Goal: Transaction & Acquisition: Purchase product/service

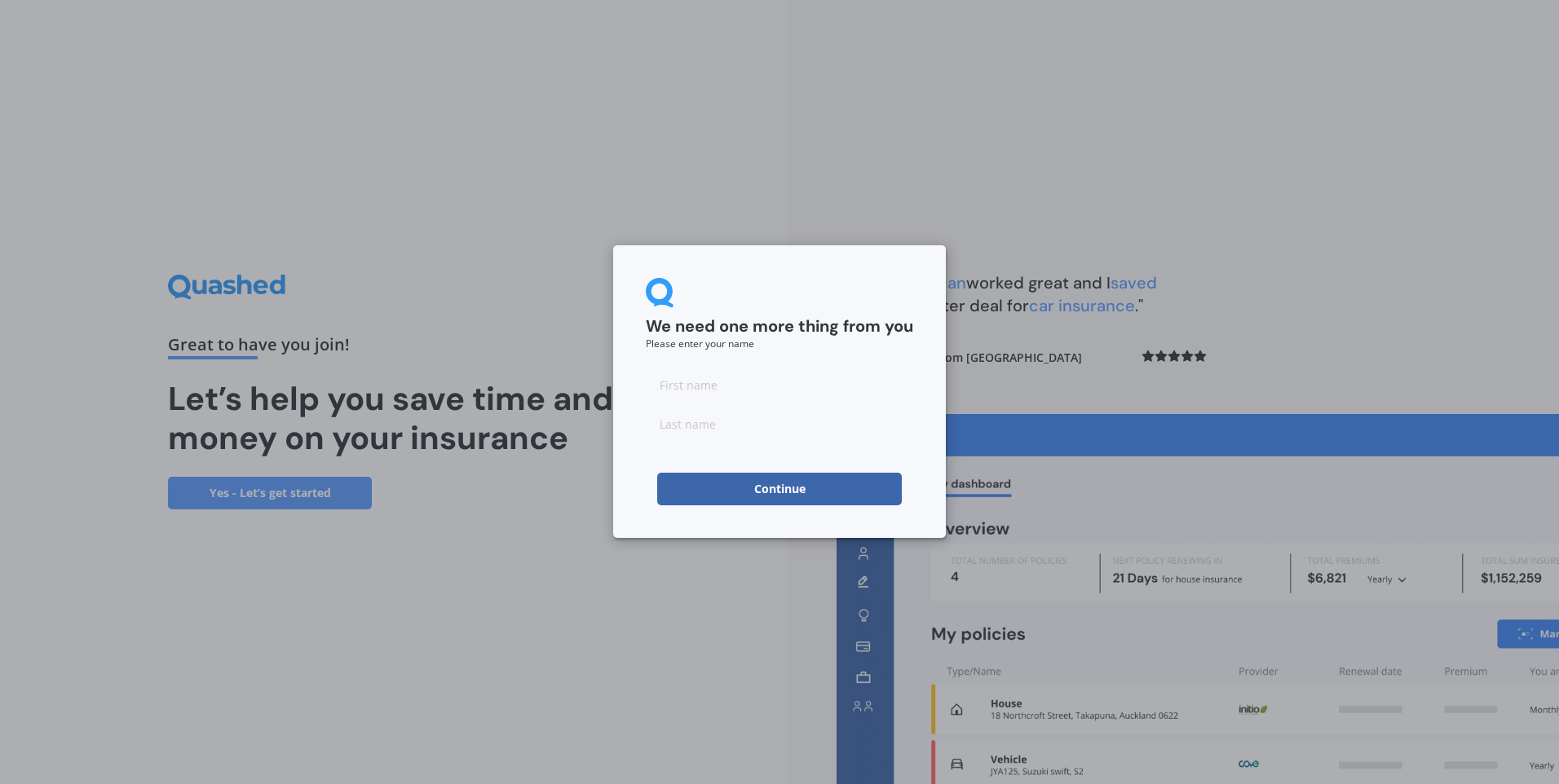
click at [782, 380] on input at bounding box center [780, 385] width 267 height 32
type input "Rebecca"
type input "Ellis"
click at [768, 484] on button "Continue" at bounding box center [779, 489] width 245 height 32
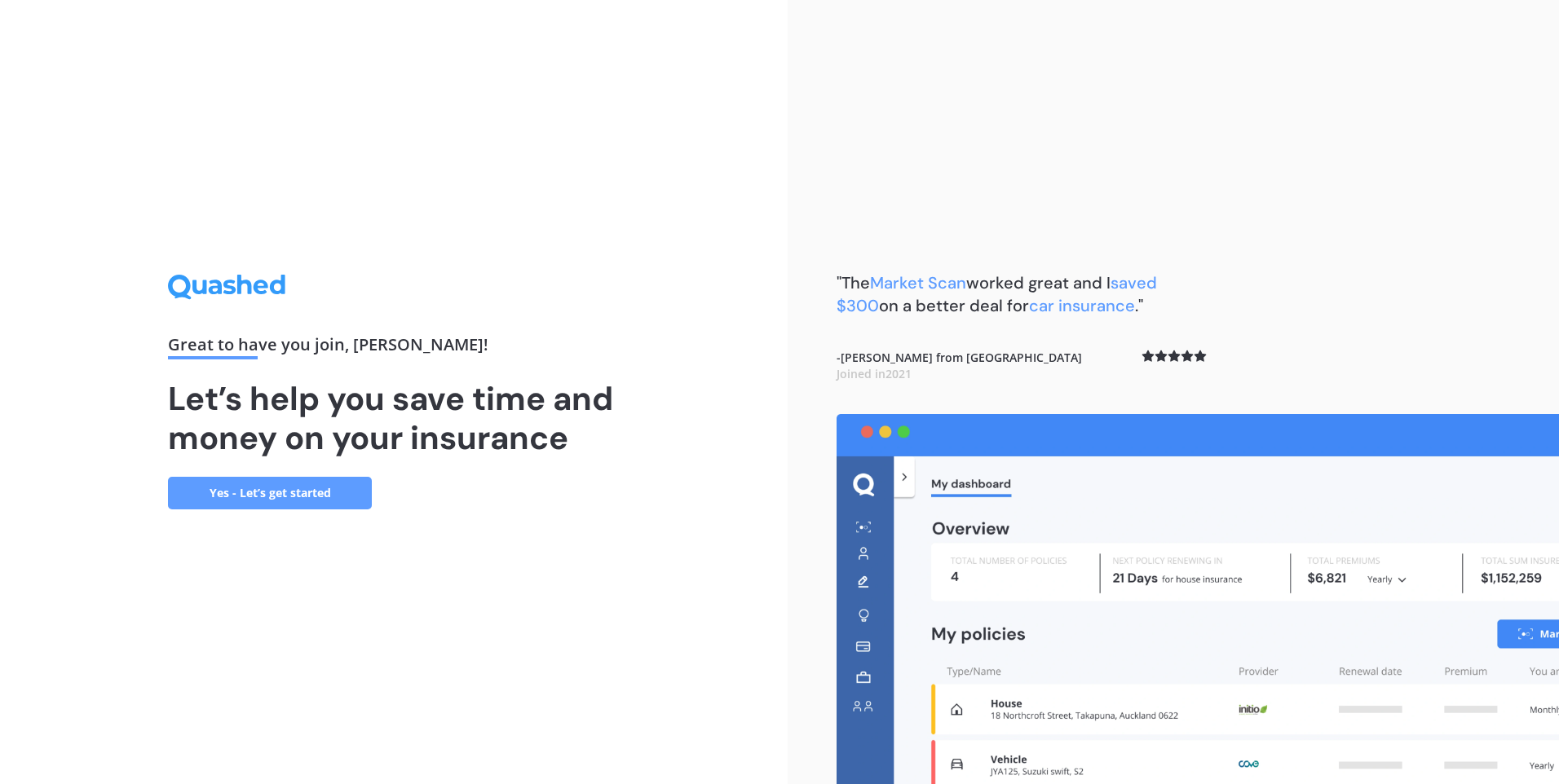
click at [323, 490] on link "Yes - Let’s get started" at bounding box center [269, 493] width 204 height 32
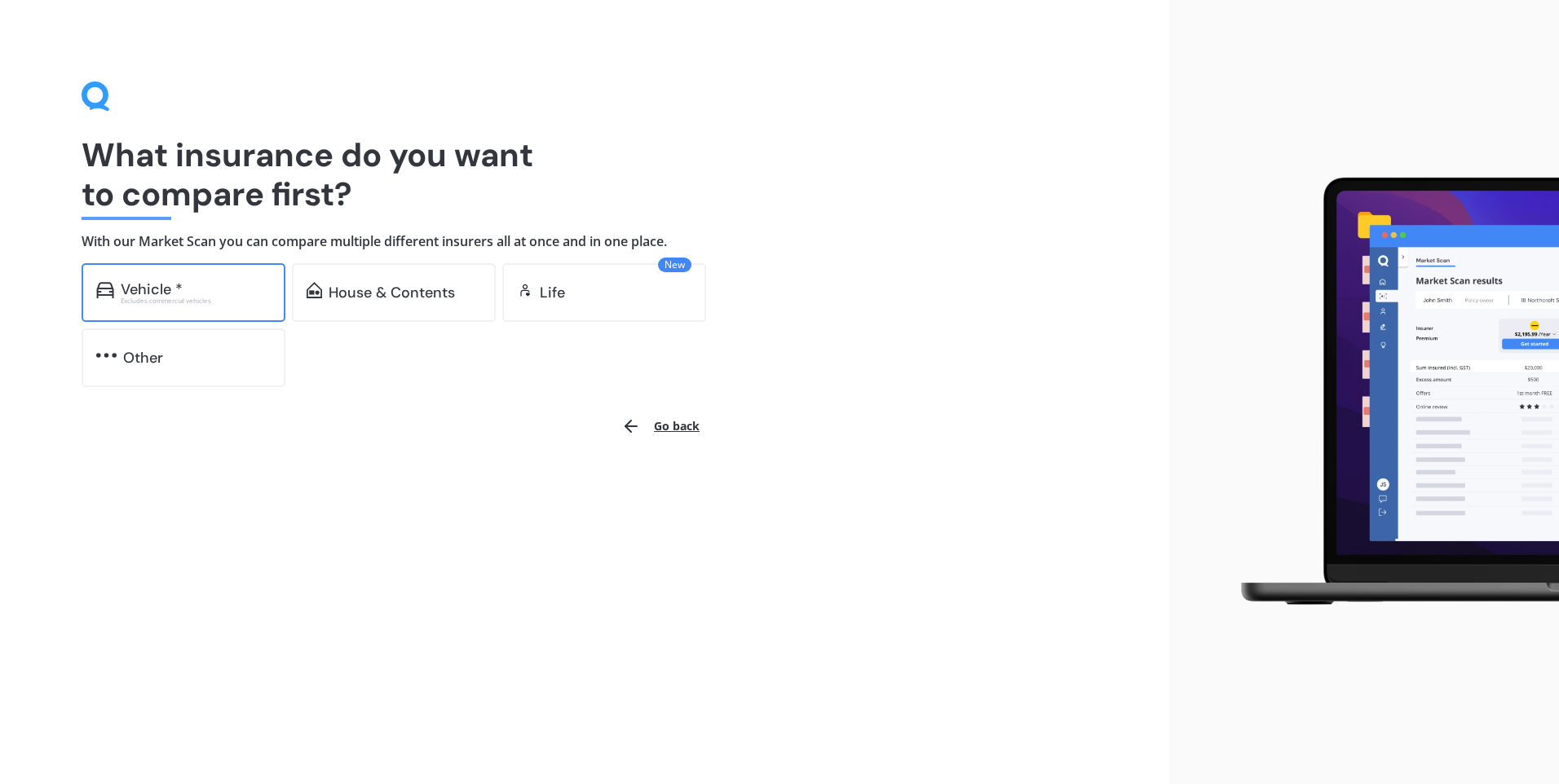
click at [276, 295] on div "Vehicle * Excludes commercial vehicles" at bounding box center [183, 292] width 204 height 58
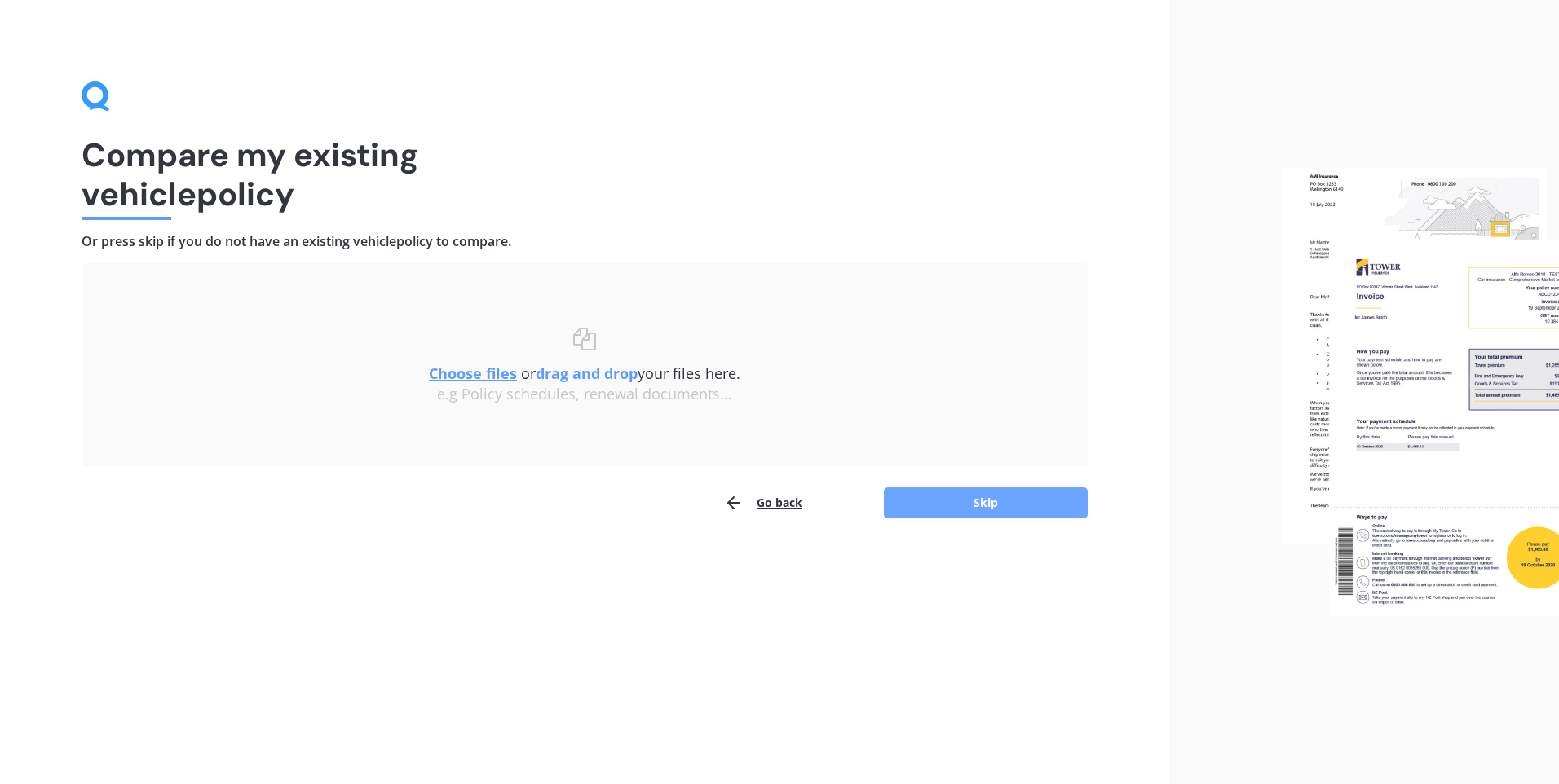
click at [915, 501] on button "Skip" at bounding box center [985, 502] width 204 height 31
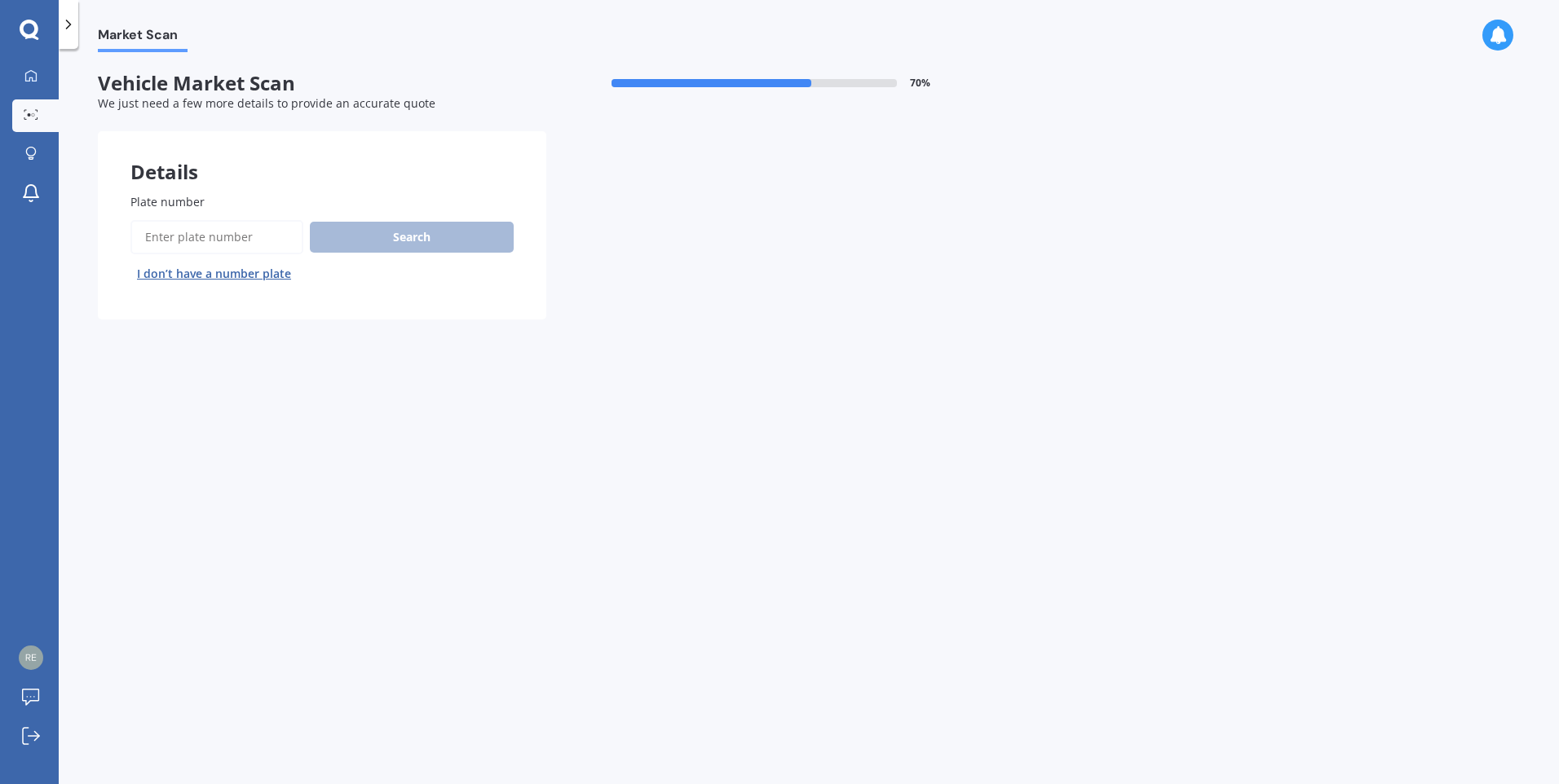
click at [217, 236] on input "Plate number" at bounding box center [216, 237] width 173 height 34
type input "grl509"
click at [0, 0] on button "Next" at bounding box center [0, 0] width 0 height 0
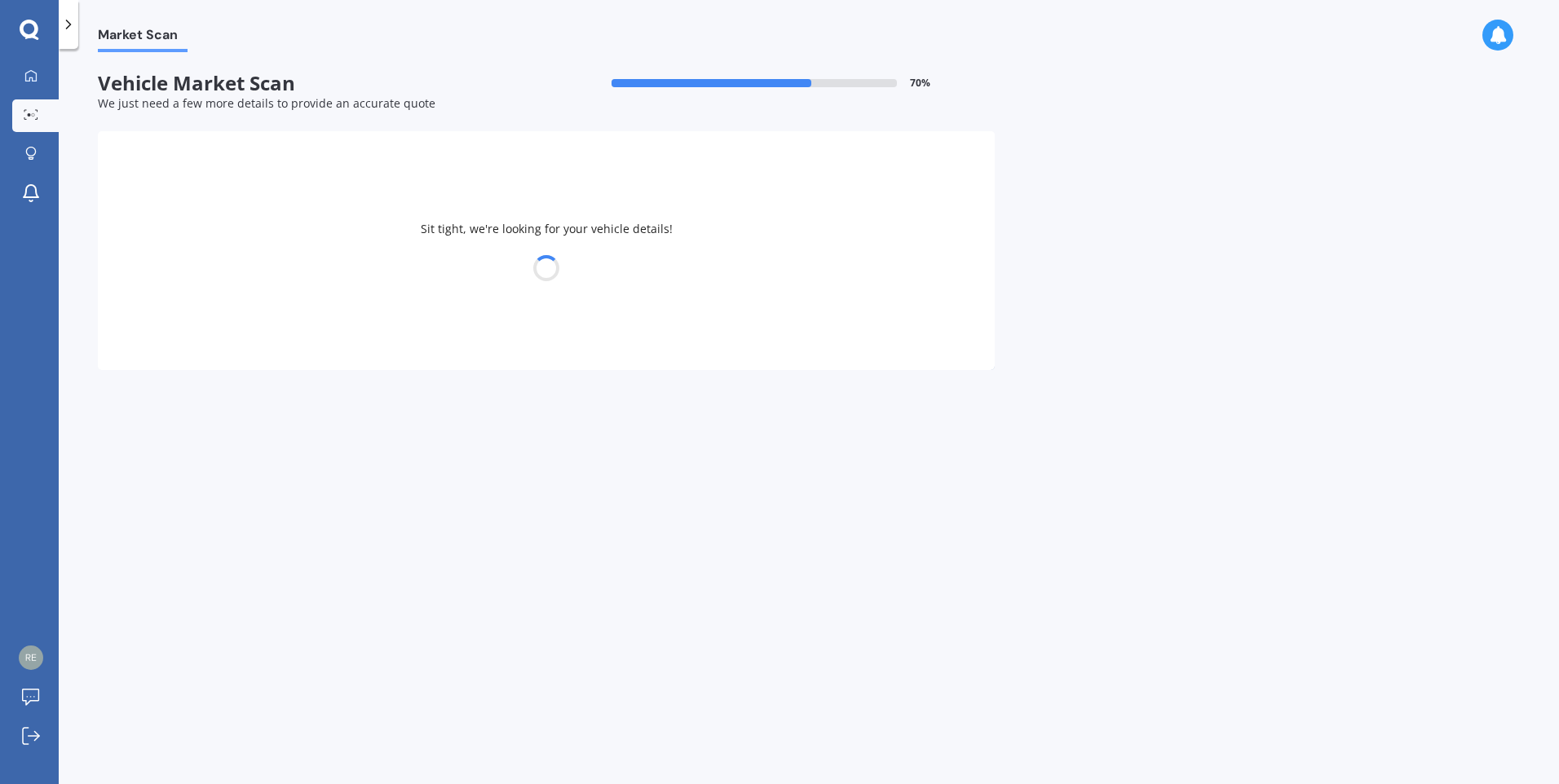
select select "BMW"
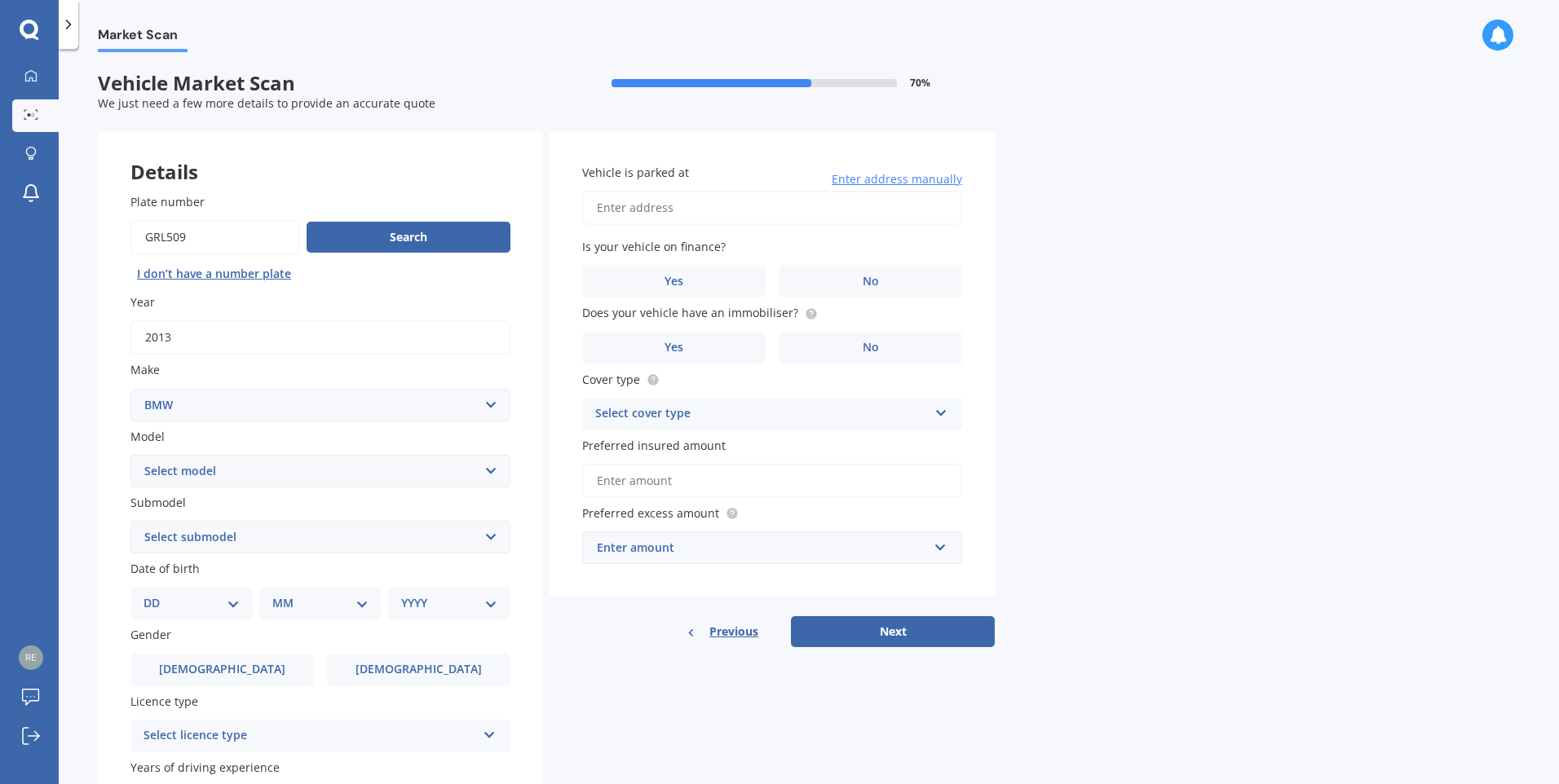
click at [475, 475] on select "Select model 116 116I 118 118D 120 130 218D 220I 225 250 316 318 320 320 i 323 …" at bounding box center [320, 471] width 380 height 32
select select "328"
click at [130, 455] on select "Select model 116 116I 118 118D 120 130 218D 220I 225 250 316 318 320 320 i 323 …" at bounding box center [320, 471] width 380 height 32
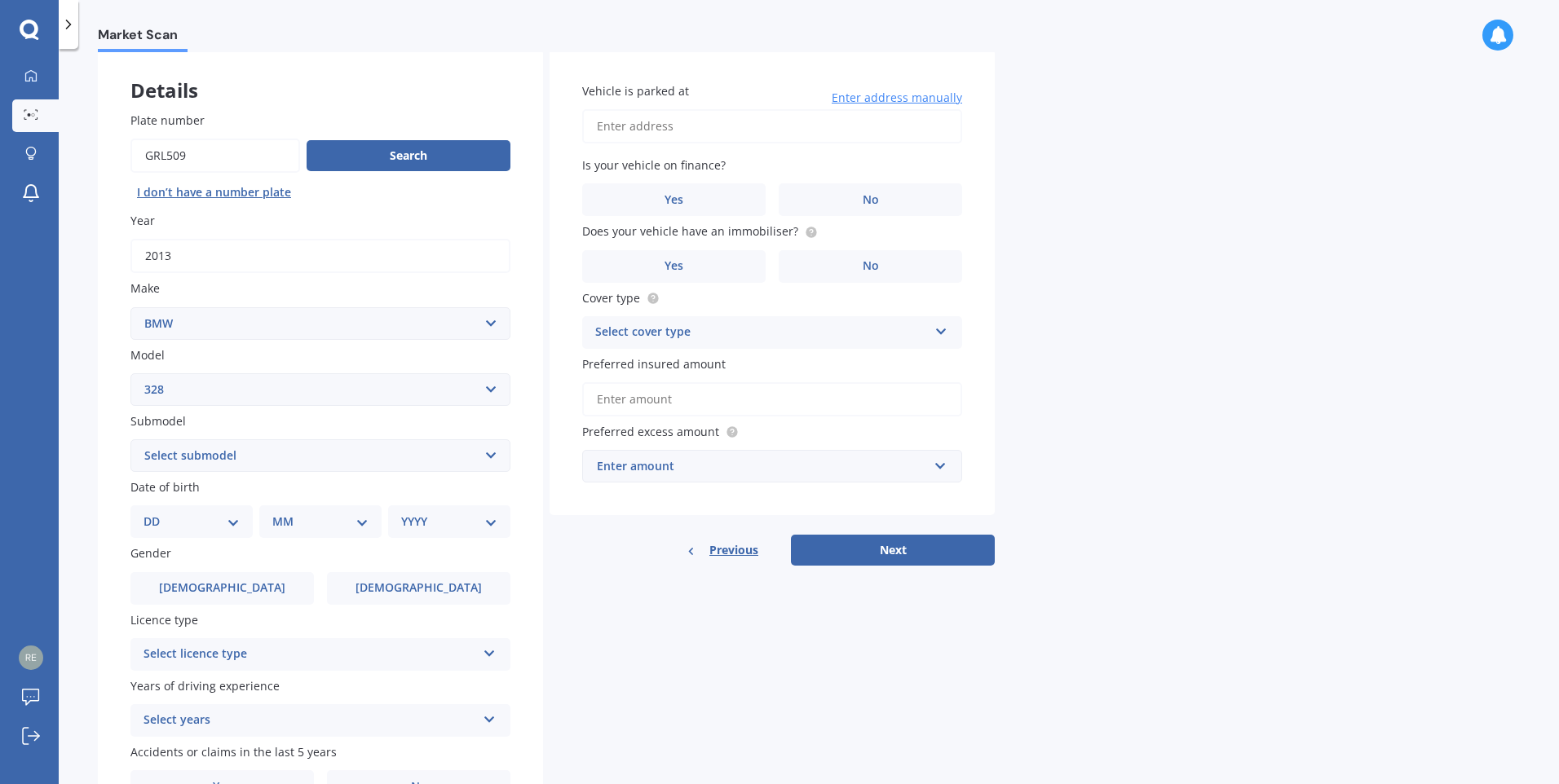
click at [374, 470] on select "Select submodel (All other) Ci i" at bounding box center [320, 456] width 380 height 32
select select "I"
click at [130, 440] on select "Select submodel (All other) Ci i" at bounding box center [320, 456] width 380 height 32
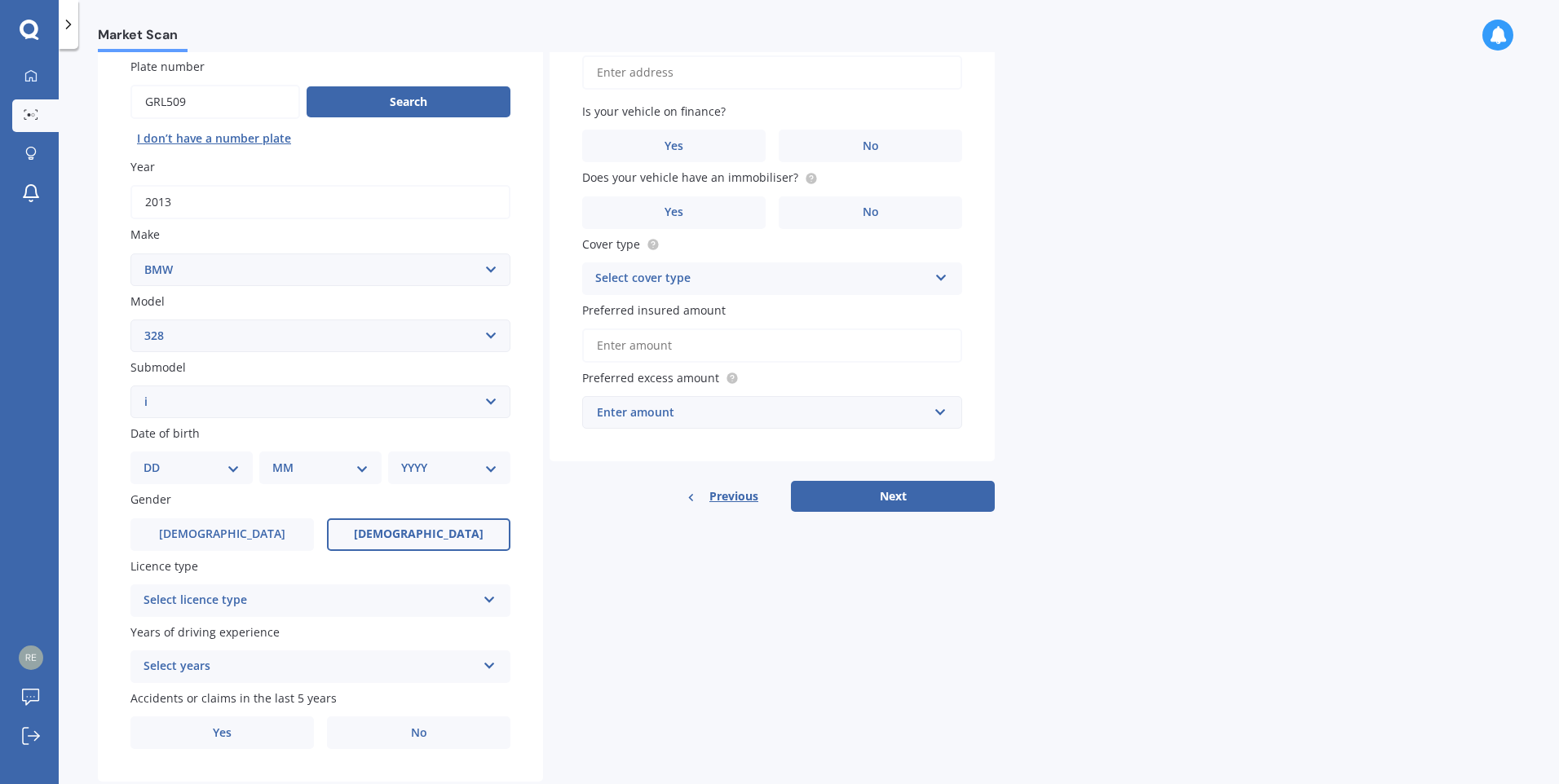
scroll to position [163, 0]
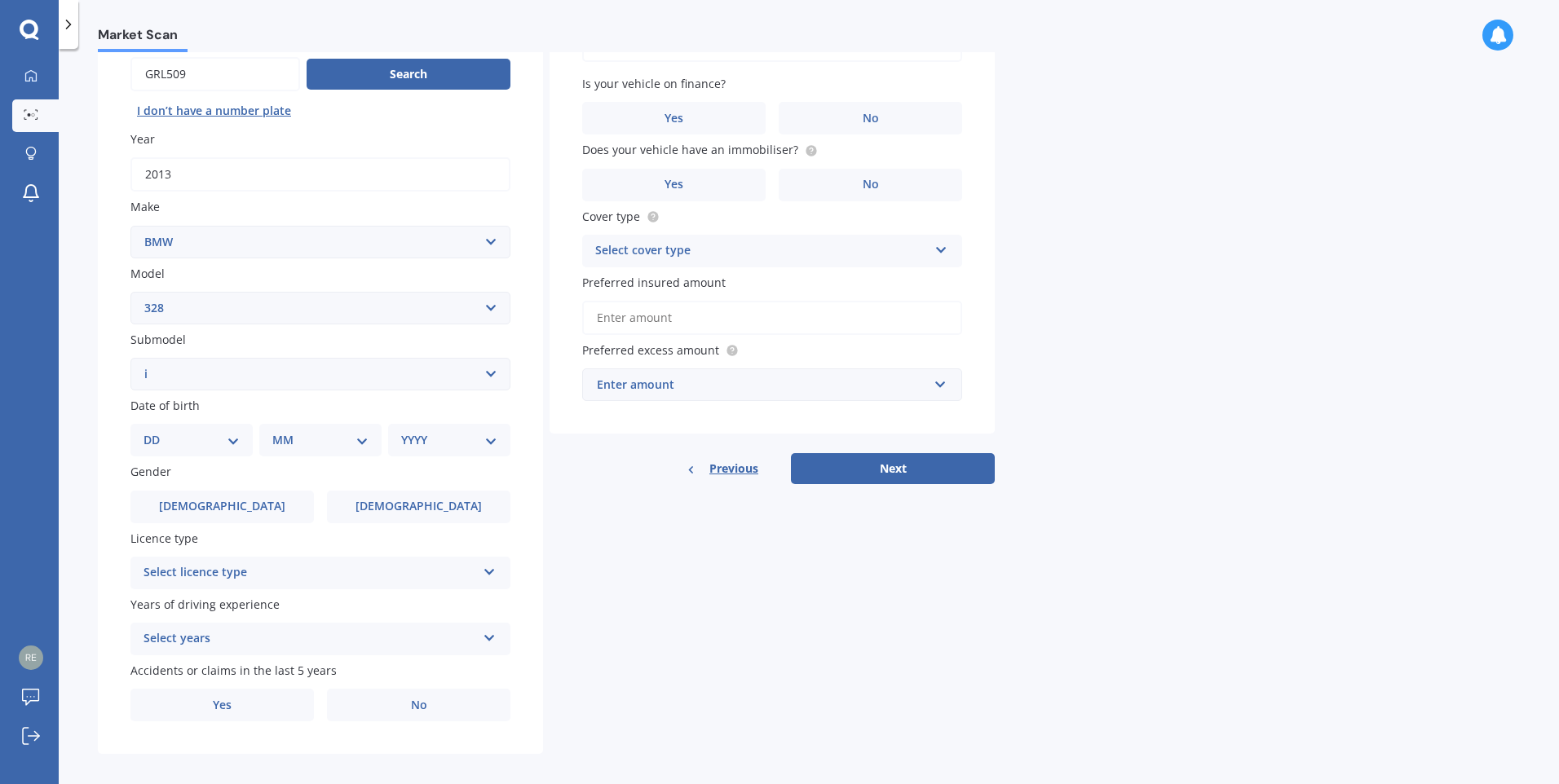
click at [218, 435] on select "DD 01 02 03 04 05 06 07 08 09 10 11 12 13 14 15 16 17 18 19 20 21 22 23 24 25 2…" at bounding box center [191, 440] width 96 height 18
select select "27"
click at [156, 431] on select "DD 01 02 03 04 05 06 07 08 09 10 11 12 13 14 15 16 17 18 19 20 21 22 23 24 25 2…" at bounding box center [191, 440] width 96 height 18
click at [305, 433] on select "MM 01 02 03 04 05 06 07 08 09 10 11 12" at bounding box center [324, 440] width 90 height 18
select select "03"
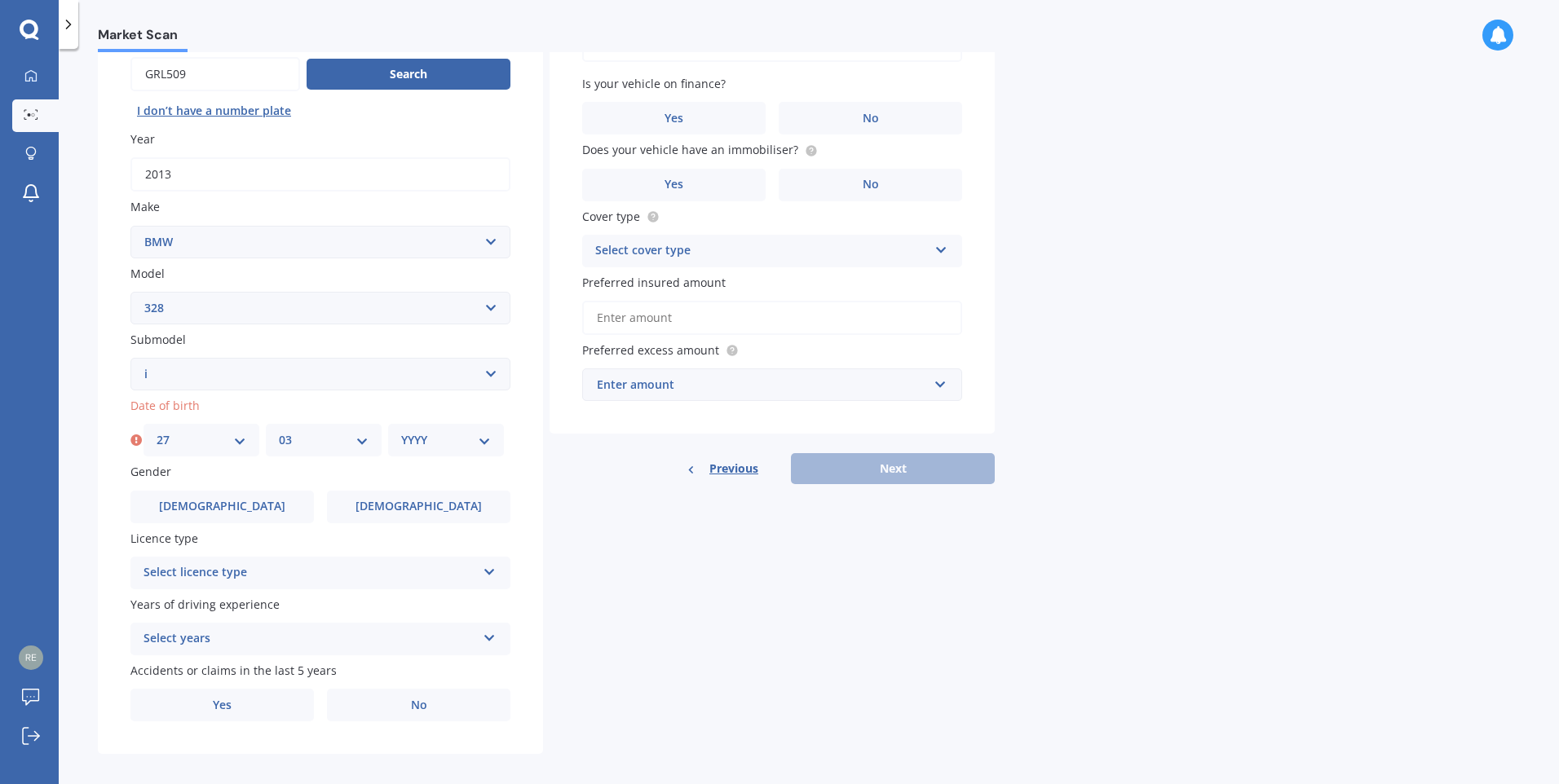
click at [279, 431] on select "MM 01 02 03 04 05 06 07 08 09 10 11 12" at bounding box center [324, 440] width 90 height 18
click at [433, 446] on select "YYYY 2025 2024 2023 2022 2021 2020 2019 2018 2017 2016 2015 2014 2013 2012 2011…" at bounding box center [446, 440] width 90 height 18
select select "2005"
click at [401, 431] on select "YYYY 2025 2024 2023 2022 2021 2020 2019 2018 2017 2016 2015 2014 2013 2012 2011…" at bounding box center [446, 440] width 90 height 18
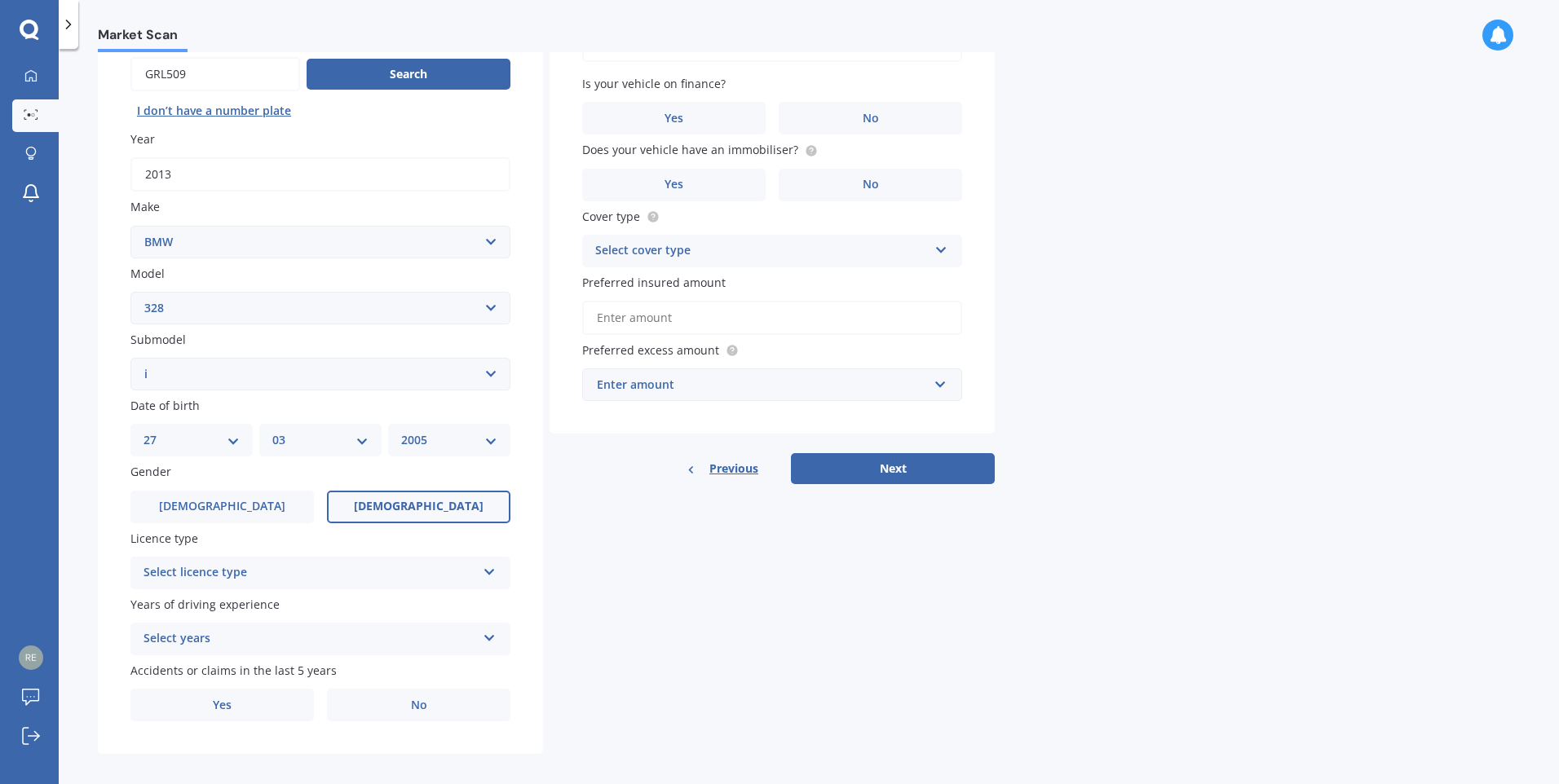
click at [404, 513] on span "Female" at bounding box center [418, 506] width 129 height 13
click at [0, 0] on input "Female" at bounding box center [0, 0] width 0 height 0
click at [337, 570] on div "Select licence type" at bounding box center [310, 573] width 333 height 20
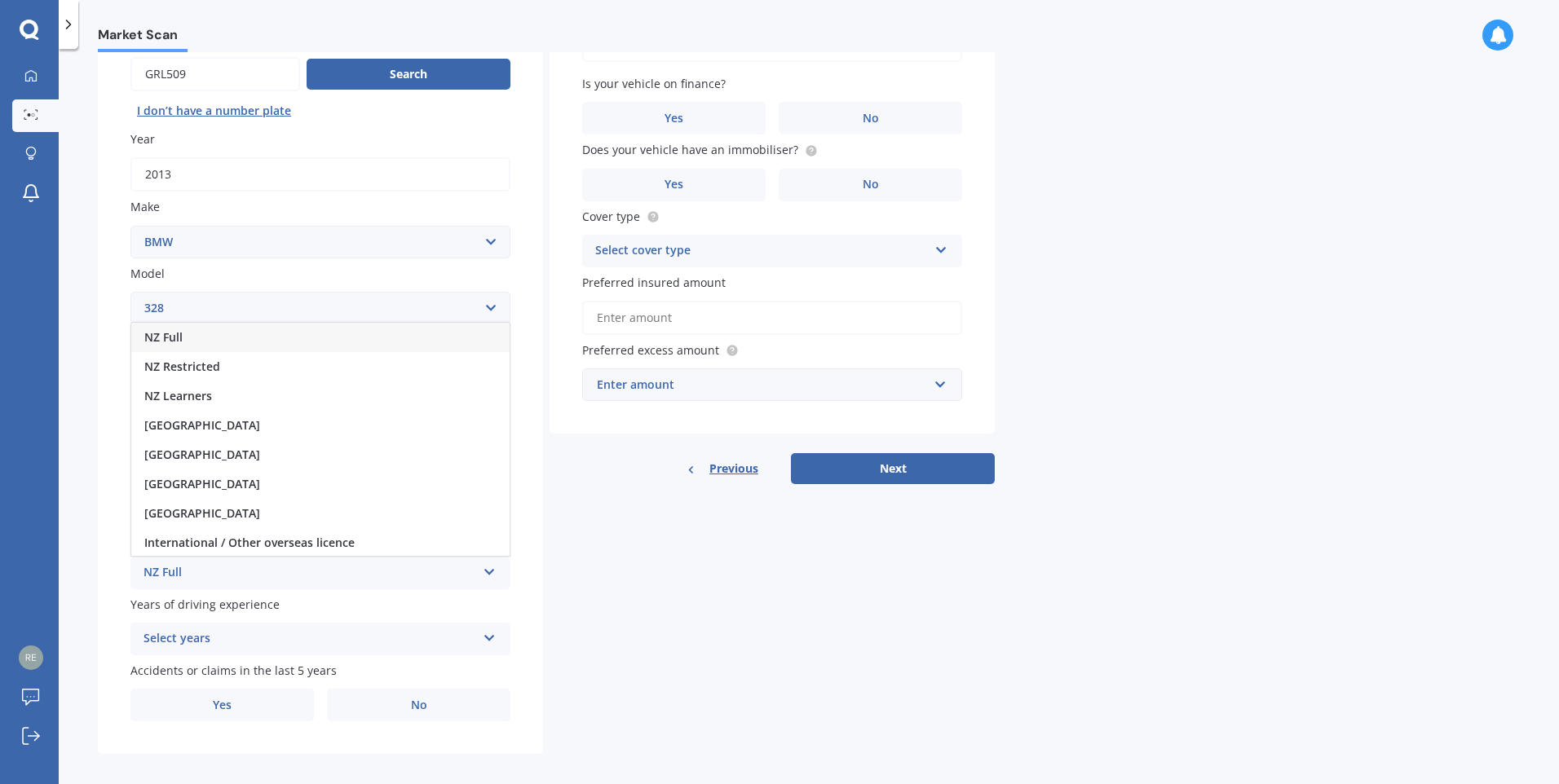
click at [396, 336] on div "NZ Full" at bounding box center [320, 337] width 379 height 30
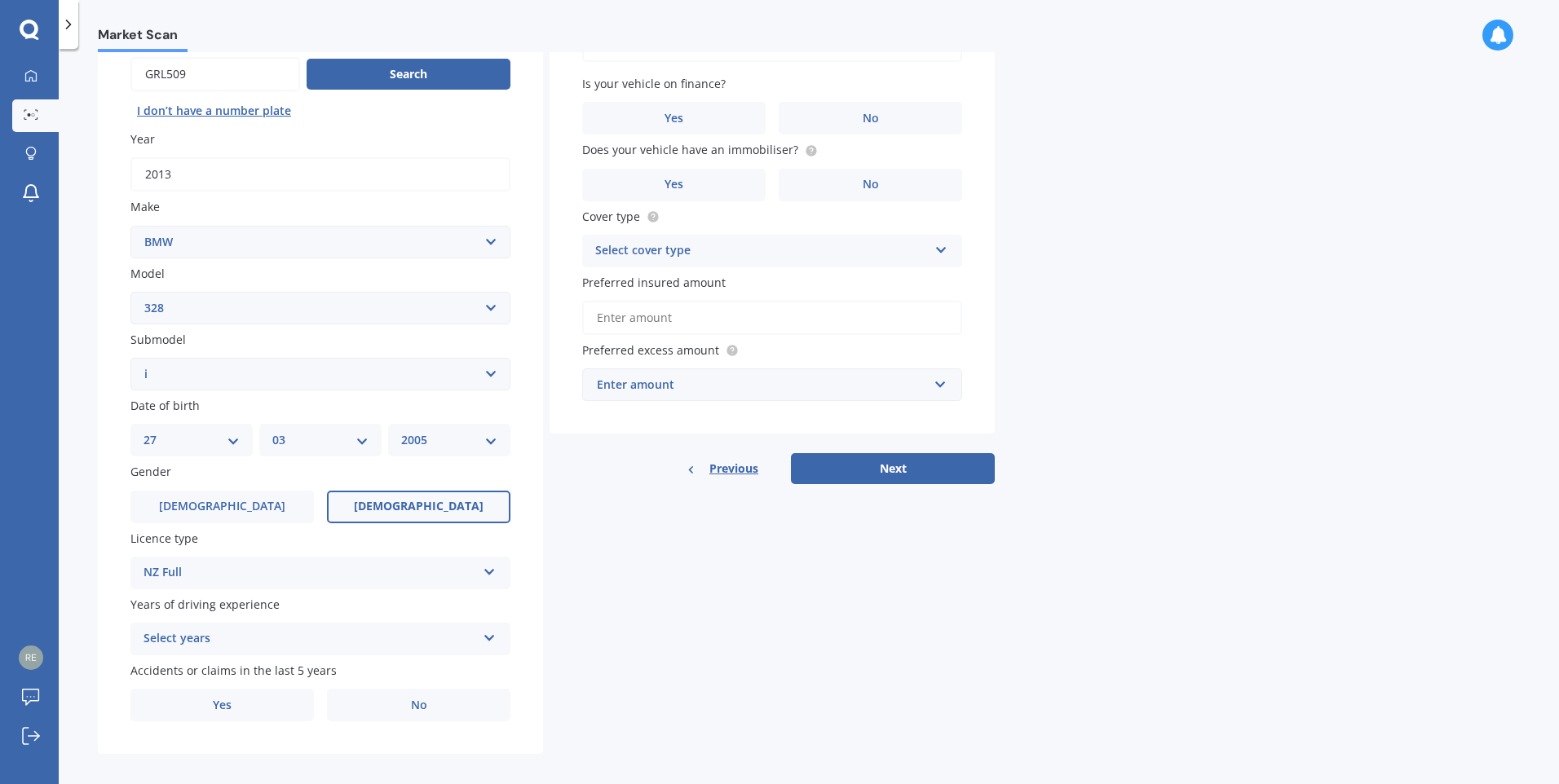
click at [305, 640] on div "Select years" at bounding box center [310, 639] width 333 height 20
click at [335, 525] on div "4 years" at bounding box center [320, 518] width 379 height 30
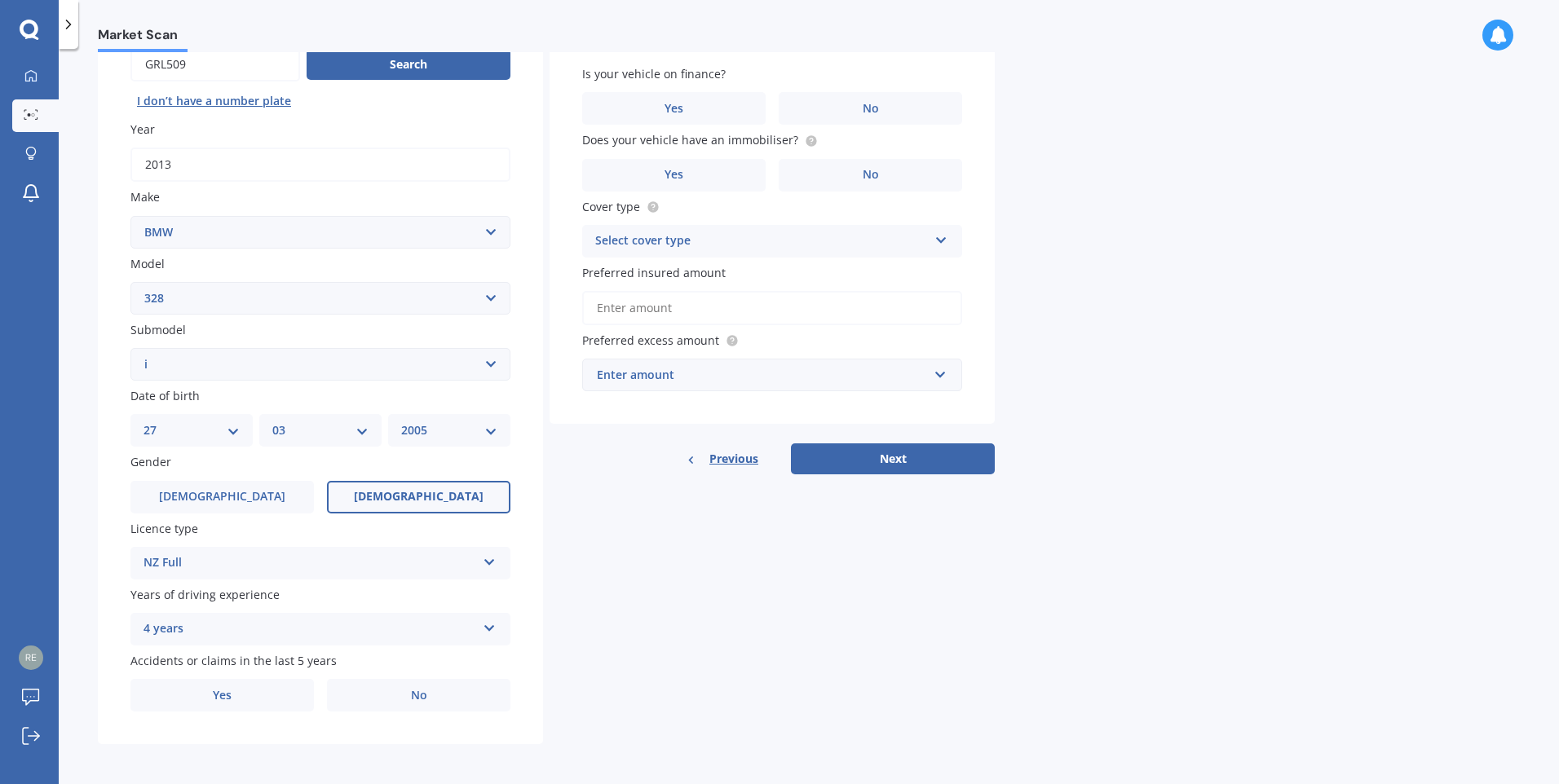
scroll to position [175, 0]
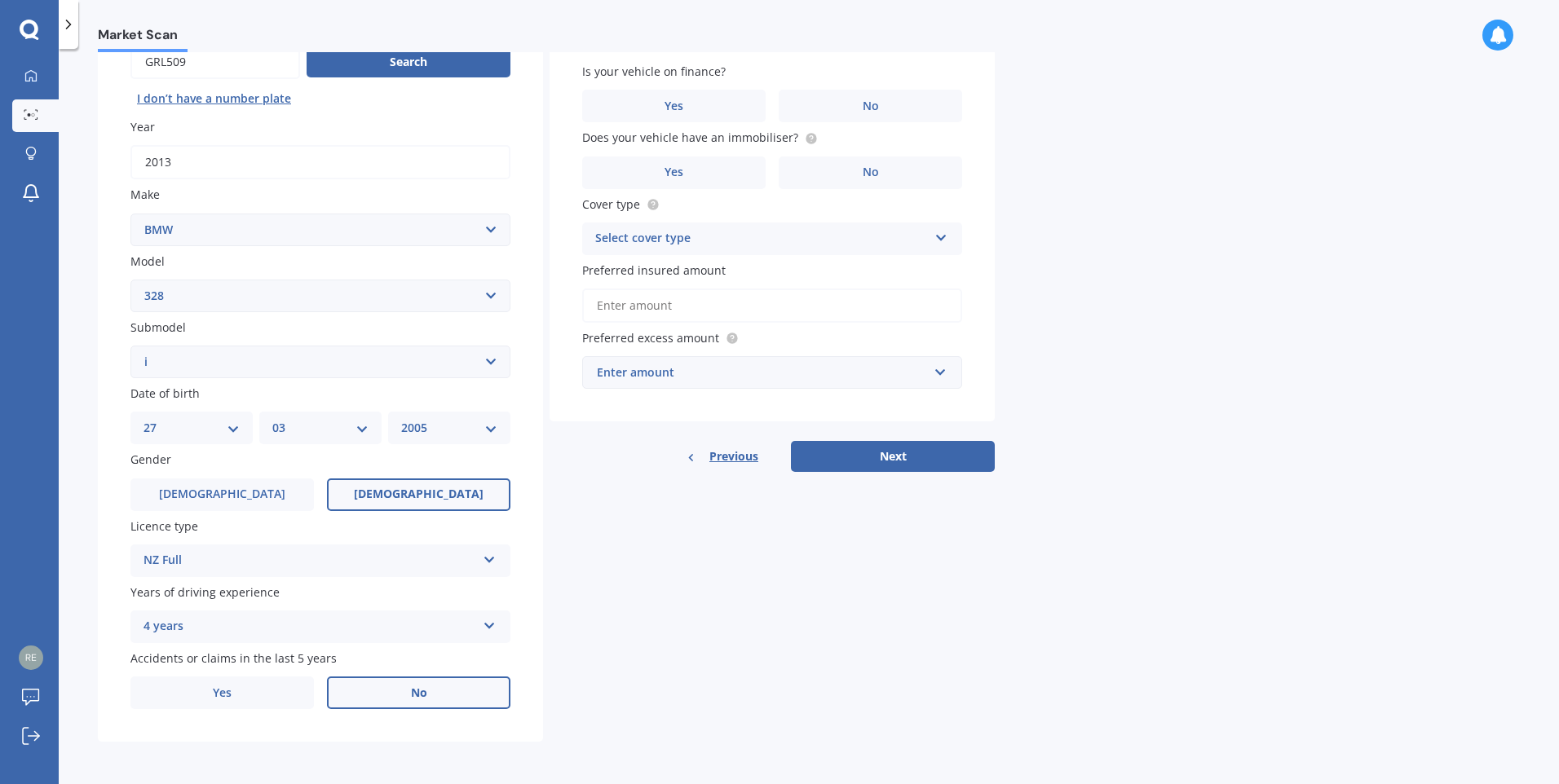
click at [381, 690] on label "No" at bounding box center [418, 693] width 183 height 32
click at [0, 0] on input "No" at bounding box center [0, 0] width 0 height 0
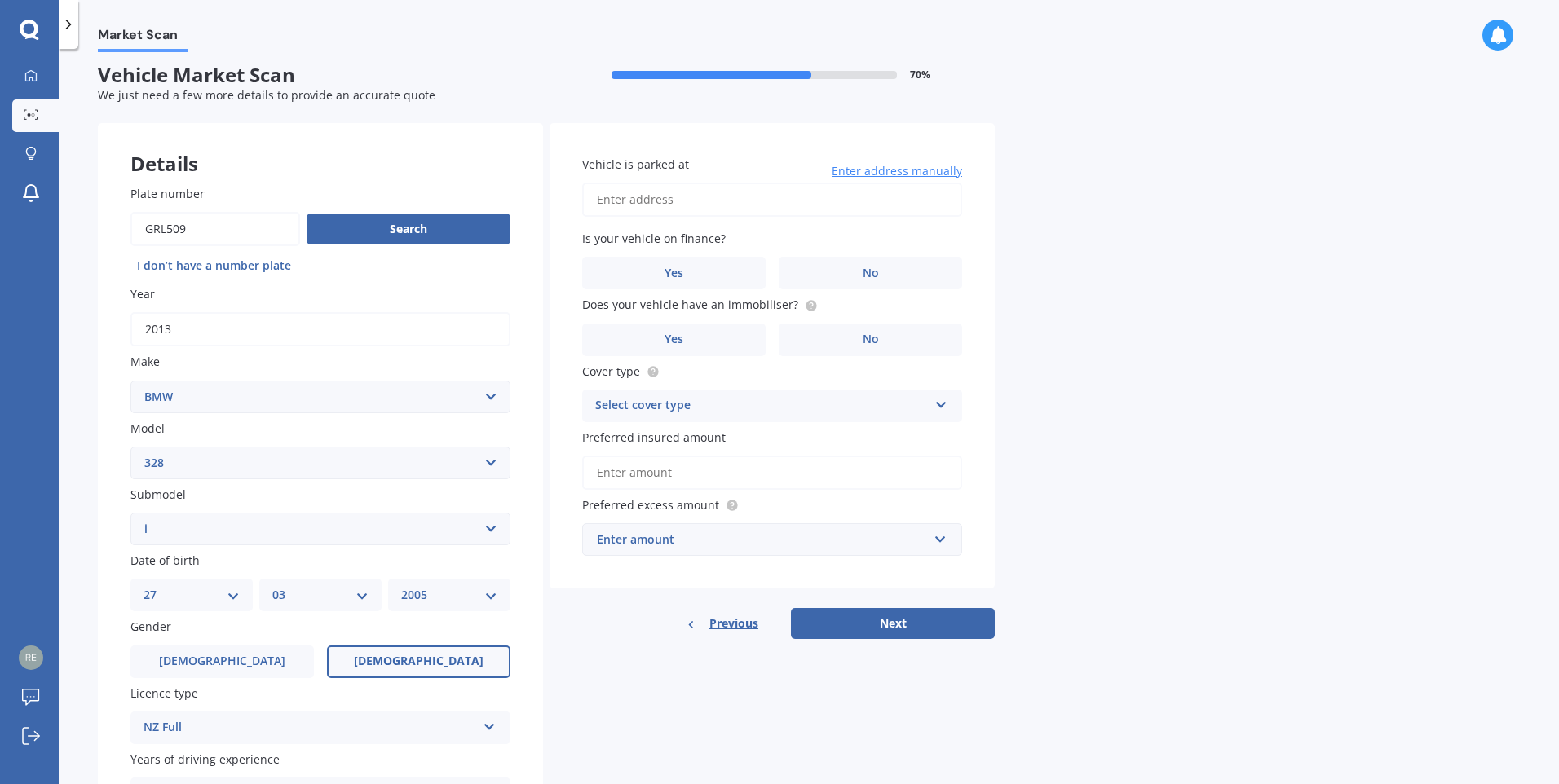
scroll to position [0, 0]
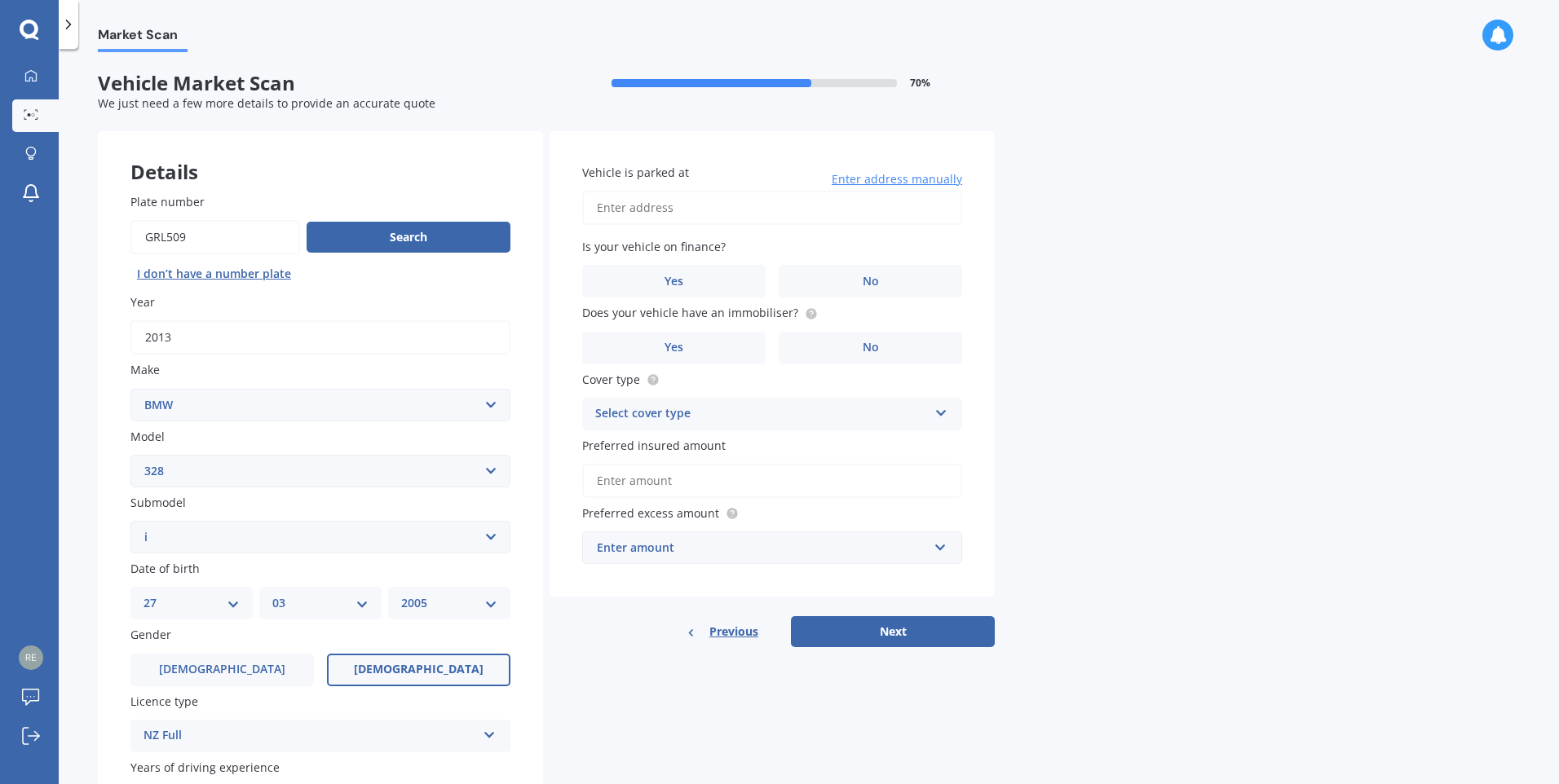
click at [667, 228] on div "Vehicle is parked at Enter address manually Is your vehicle on finance? Yes No …" at bounding box center [772, 364] width 445 height 466
click at [670, 210] on input "Vehicle is parked at" at bounding box center [772, 208] width 380 height 34
type input "3/2A Spriggs Crescent, Greenmeadows, Napier 4112"
click at [906, 279] on label "No" at bounding box center [871, 281] width 183 height 32
click at [0, 0] on input "No" at bounding box center [0, 0] width 0 height 0
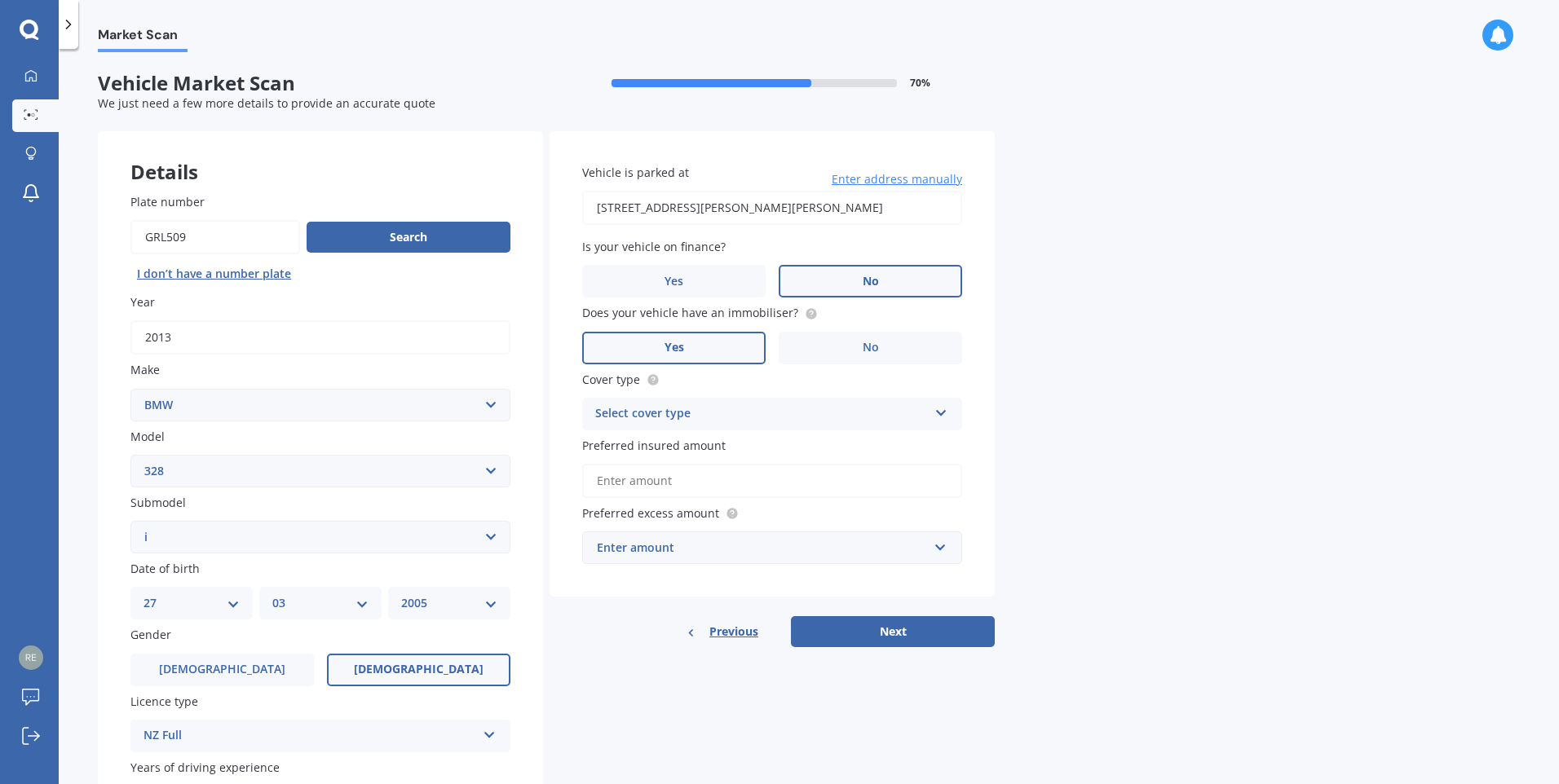
click at [735, 342] on label "Yes" at bounding box center [674, 348] width 183 height 32
click at [0, 0] on input "Yes" at bounding box center [0, 0] width 0 height 0
click at [810, 311] on icon at bounding box center [811, 312] width 4 height 4
click at [802, 413] on div "Select cover type" at bounding box center [761, 414] width 333 height 20
click at [758, 444] on div "Comprehensive" at bounding box center [773, 446] width 379 height 30
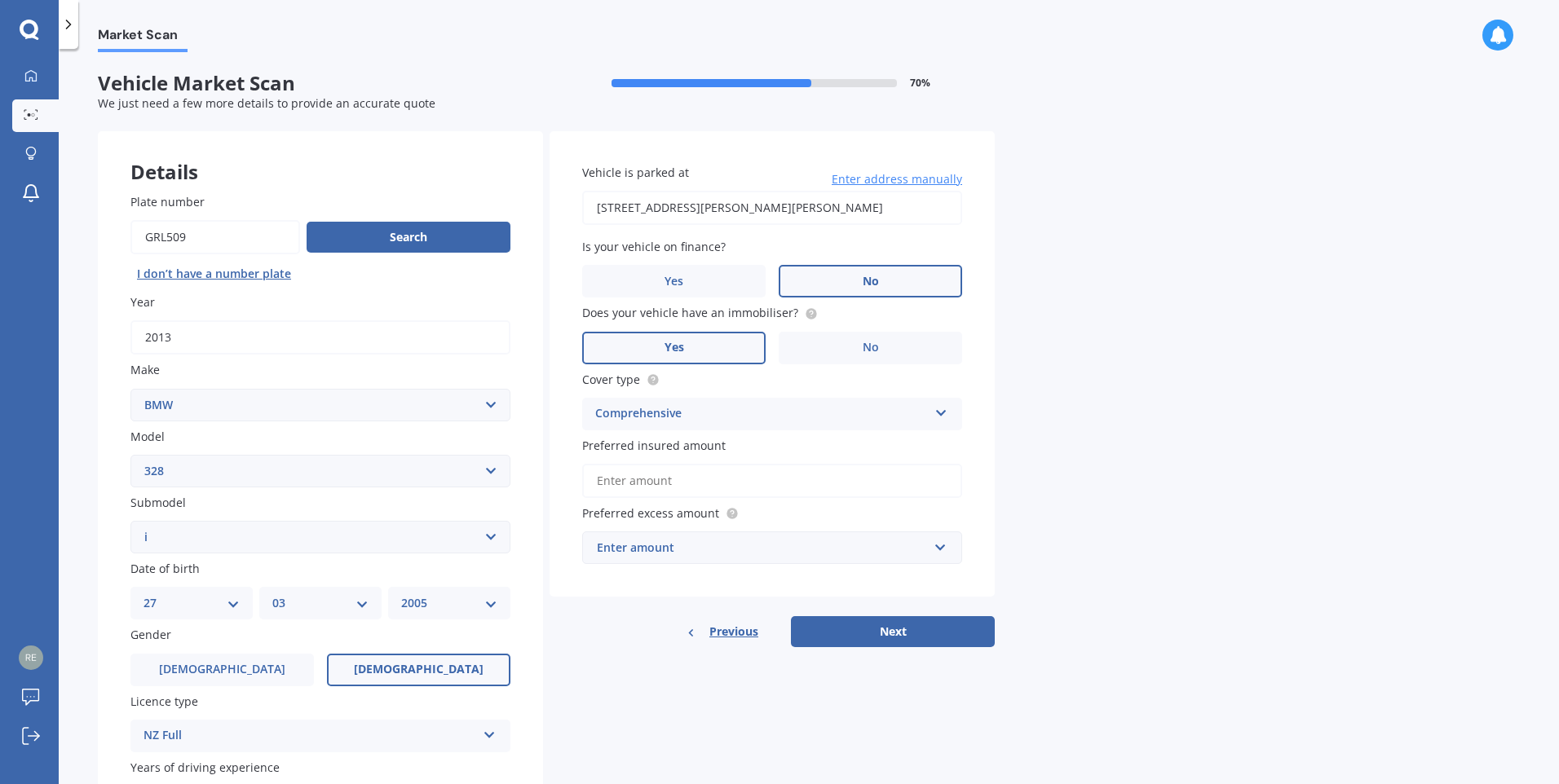
click at [716, 492] on input "Preferred insured amount" at bounding box center [772, 481] width 380 height 34
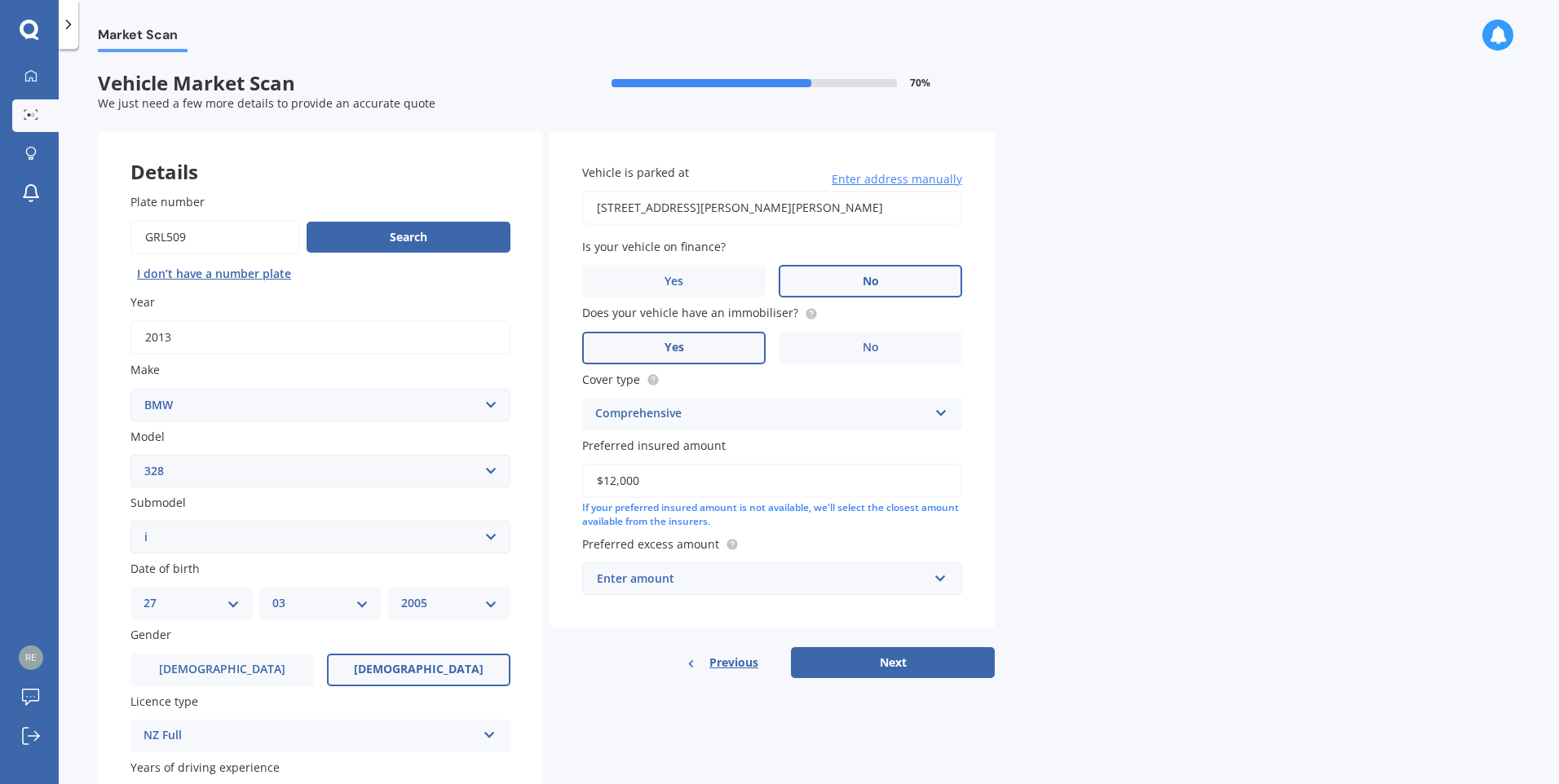
type input "$12,000"
click at [745, 584] on div "Enter amount" at bounding box center [762, 579] width 331 height 18
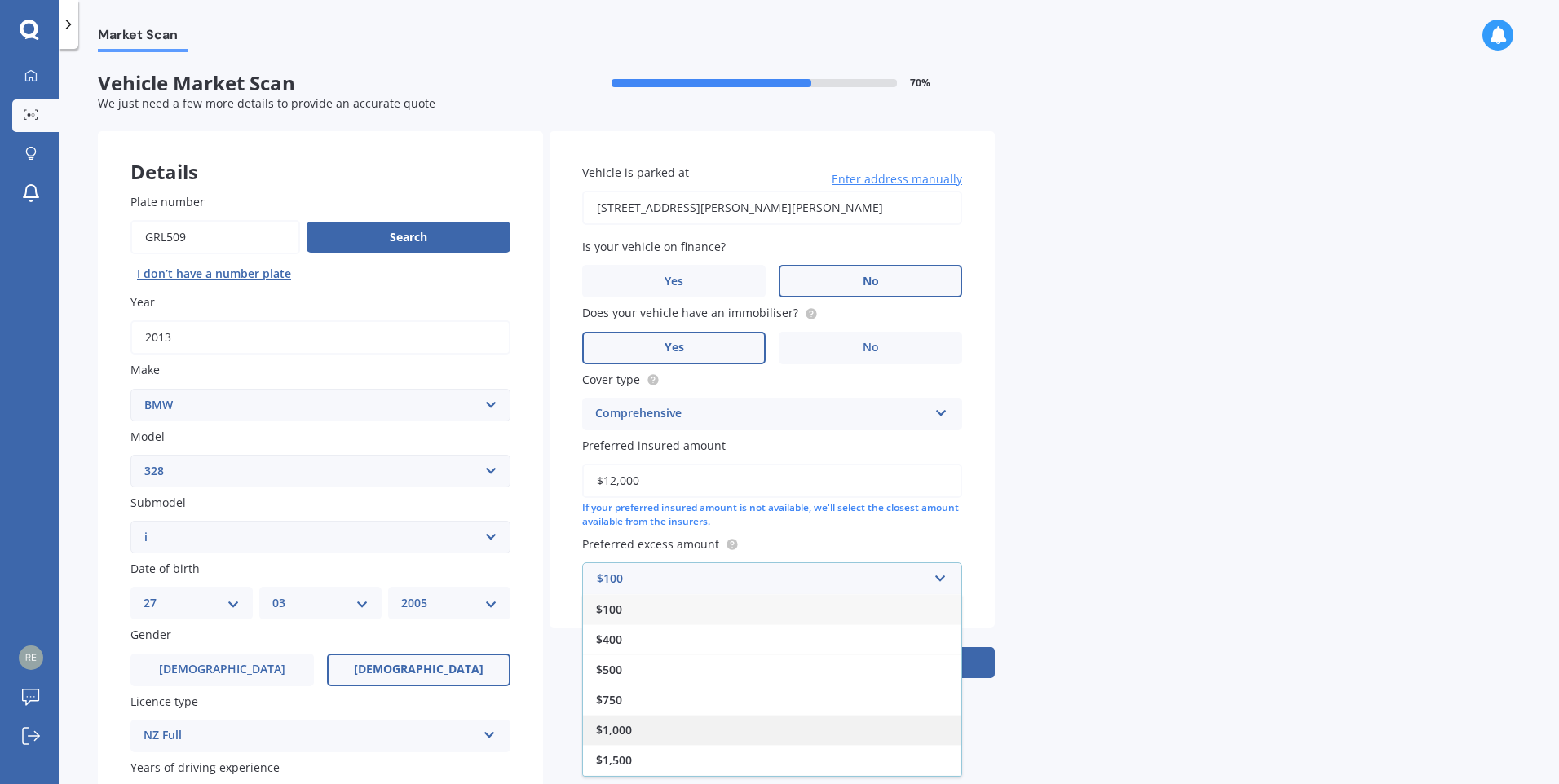
click at [715, 718] on div "$1,000" at bounding box center [773, 730] width 379 height 30
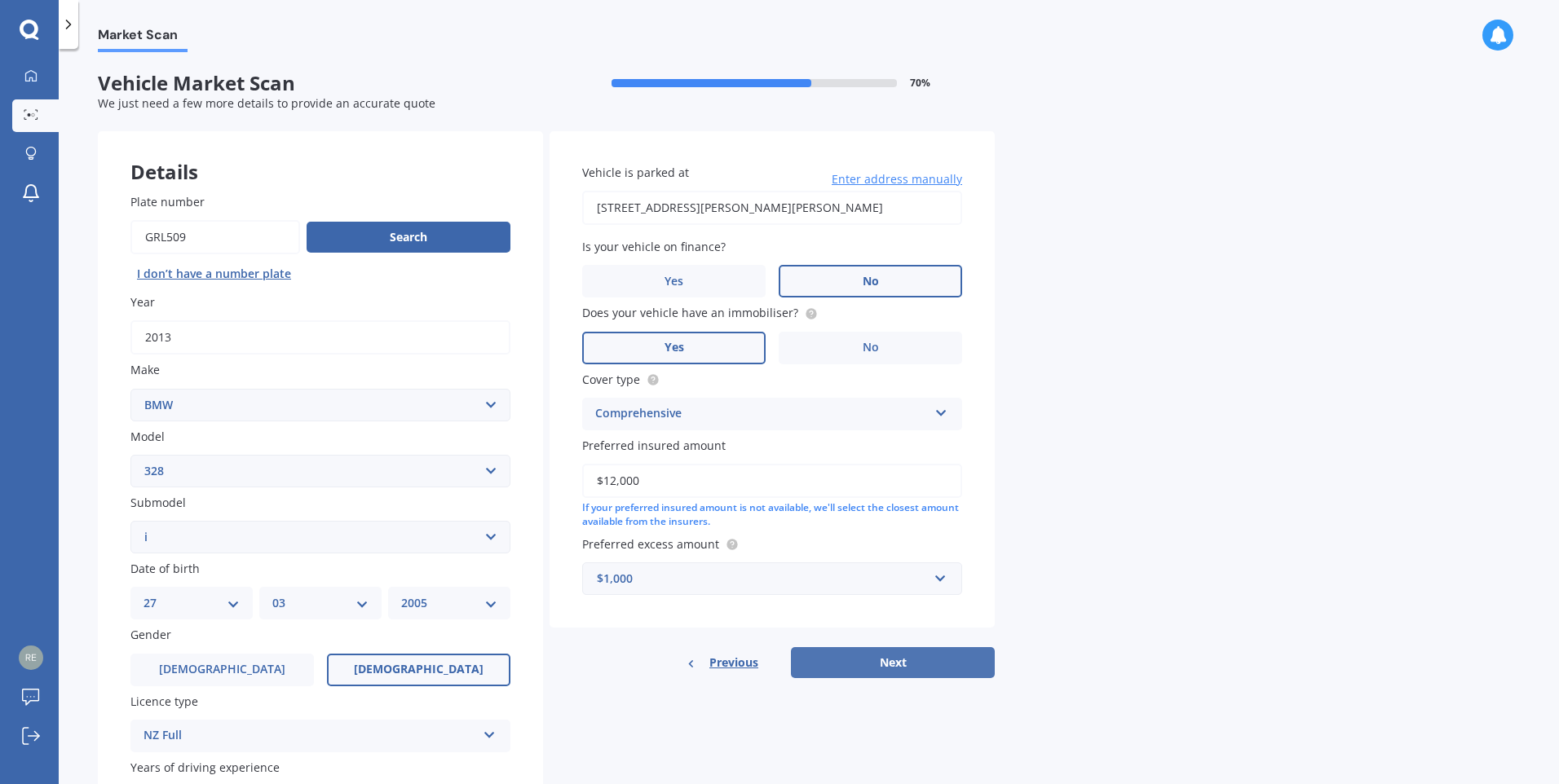
click at [875, 665] on button "Next" at bounding box center [892, 662] width 204 height 31
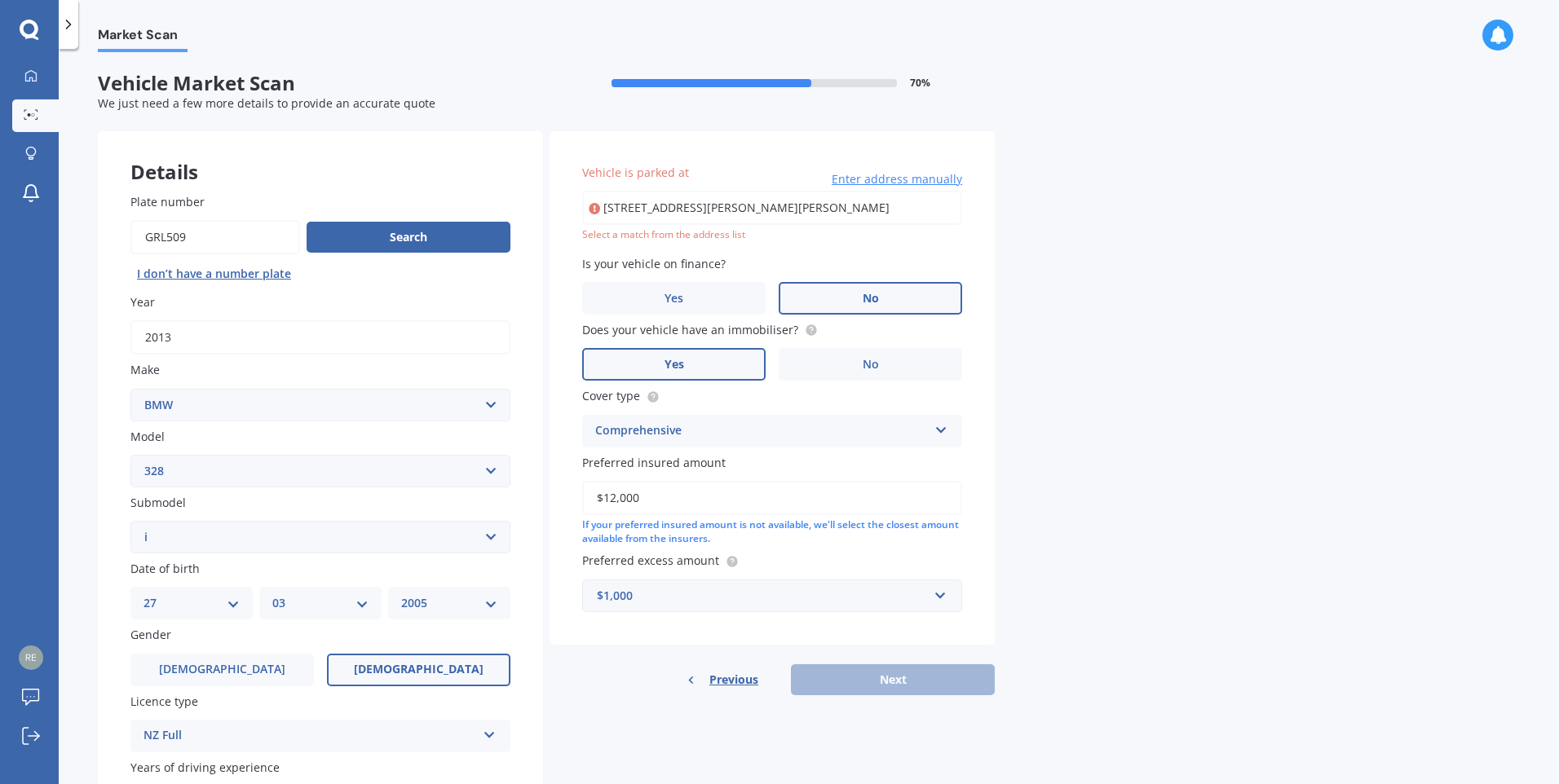
click at [903, 204] on input "3/2A Spriggs Crescent, Greenmeadows, Napier 4112" at bounding box center [772, 208] width 380 height 34
type input "3/2 Spriggs Crescent, Greenmeadows, Napier 4112"
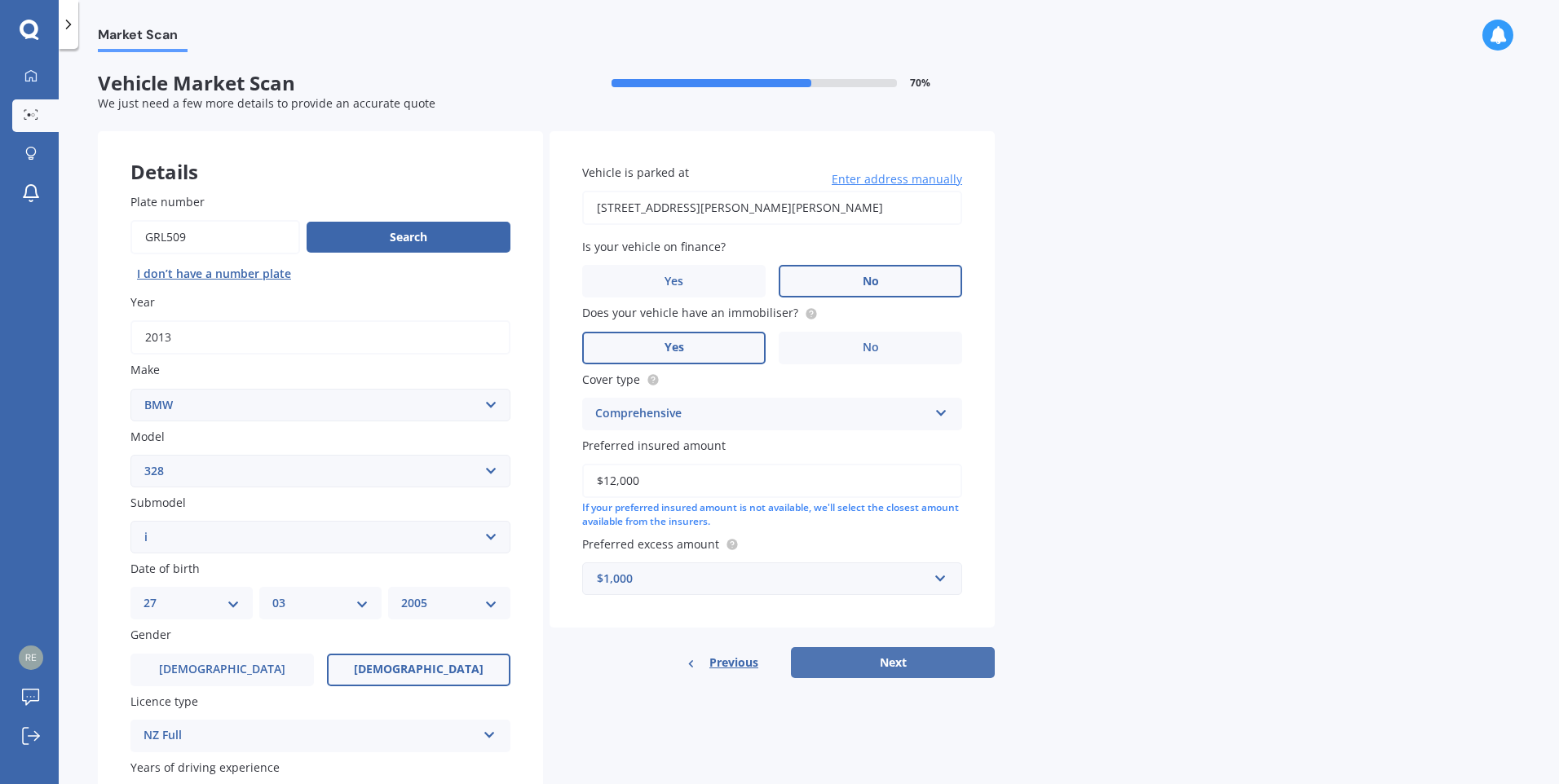
click at [906, 654] on button "Next" at bounding box center [892, 662] width 204 height 31
select select "27"
select select "03"
select select "2005"
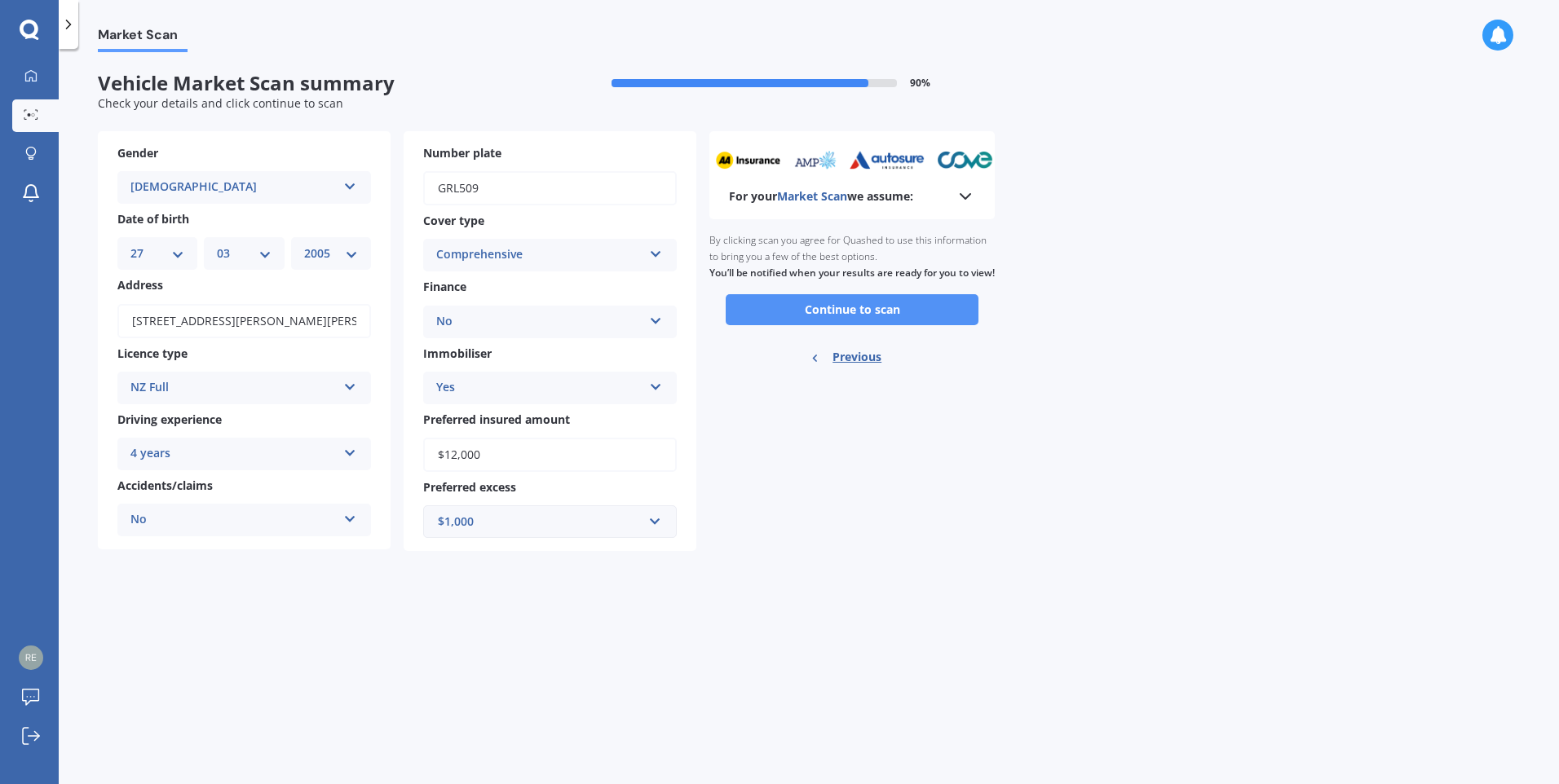
click at [841, 326] on button "Continue to scan" at bounding box center [853, 309] width 253 height 31
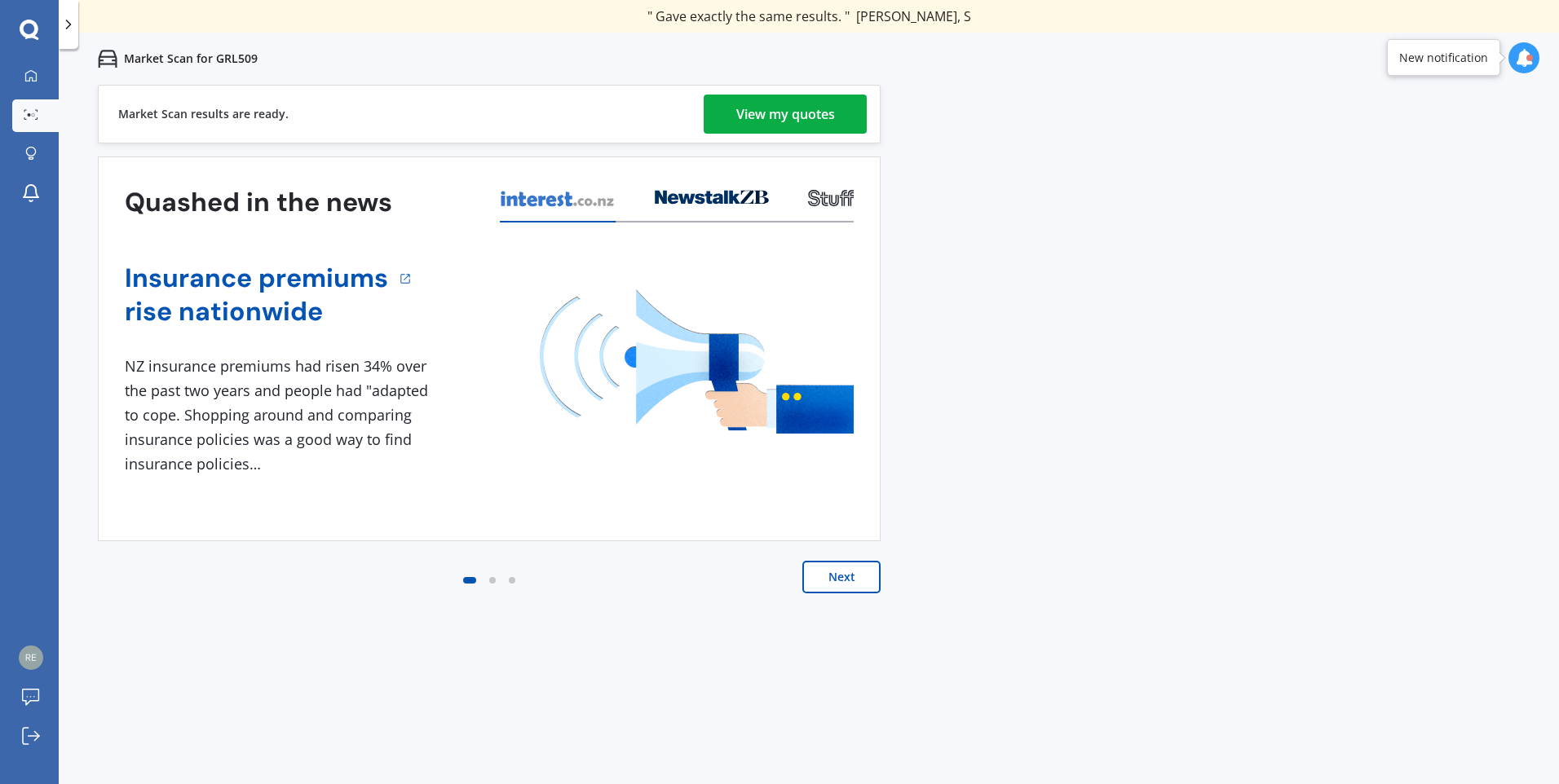
click at [834, 118] on div "View my quotes" at bounding box center [785, 114] width 99 height 39
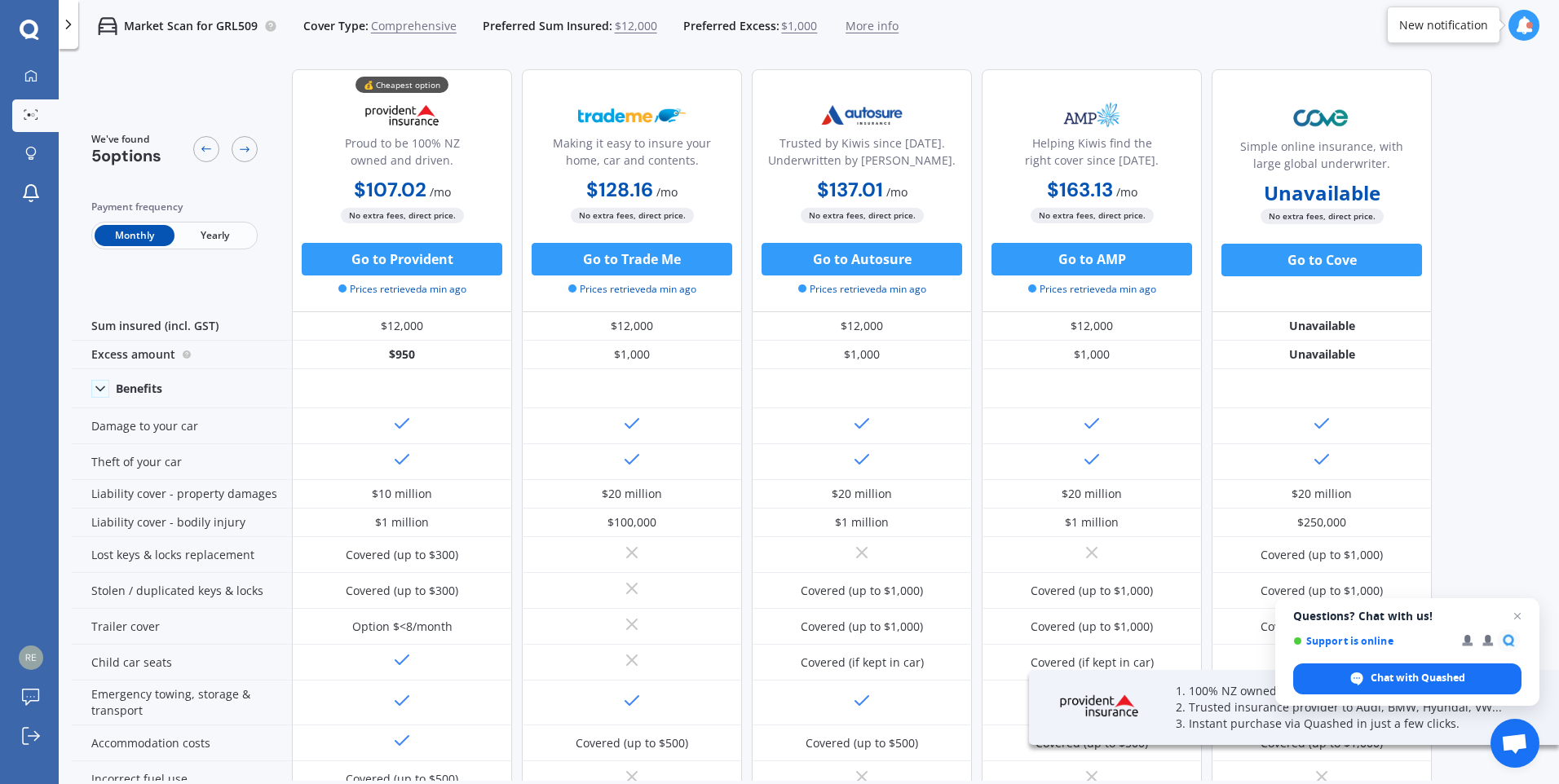
click at [215, 237] on span "Yearly" at bounding box center [214, 236] width 80 height 22
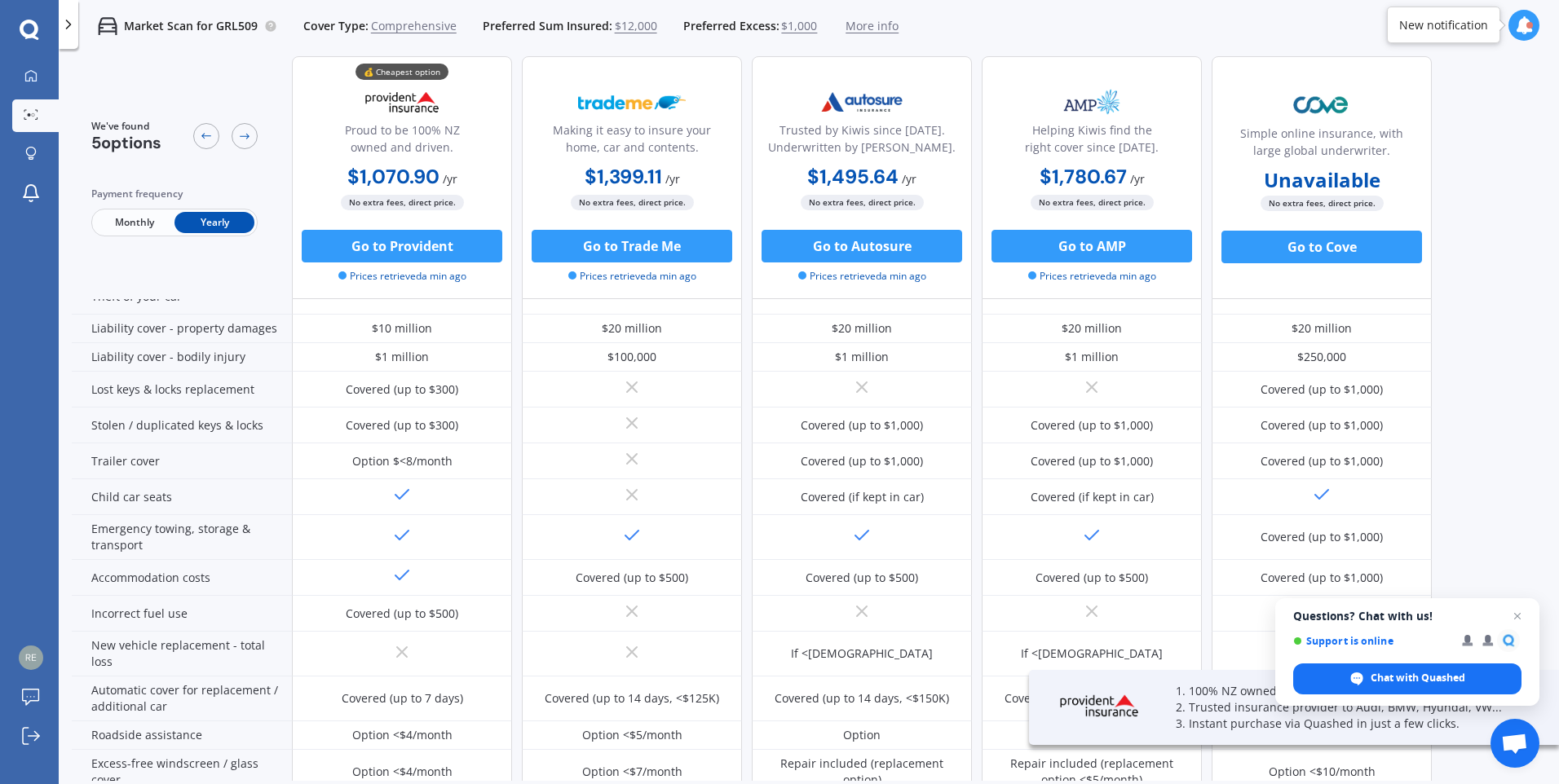
scroll to position [135, 0]
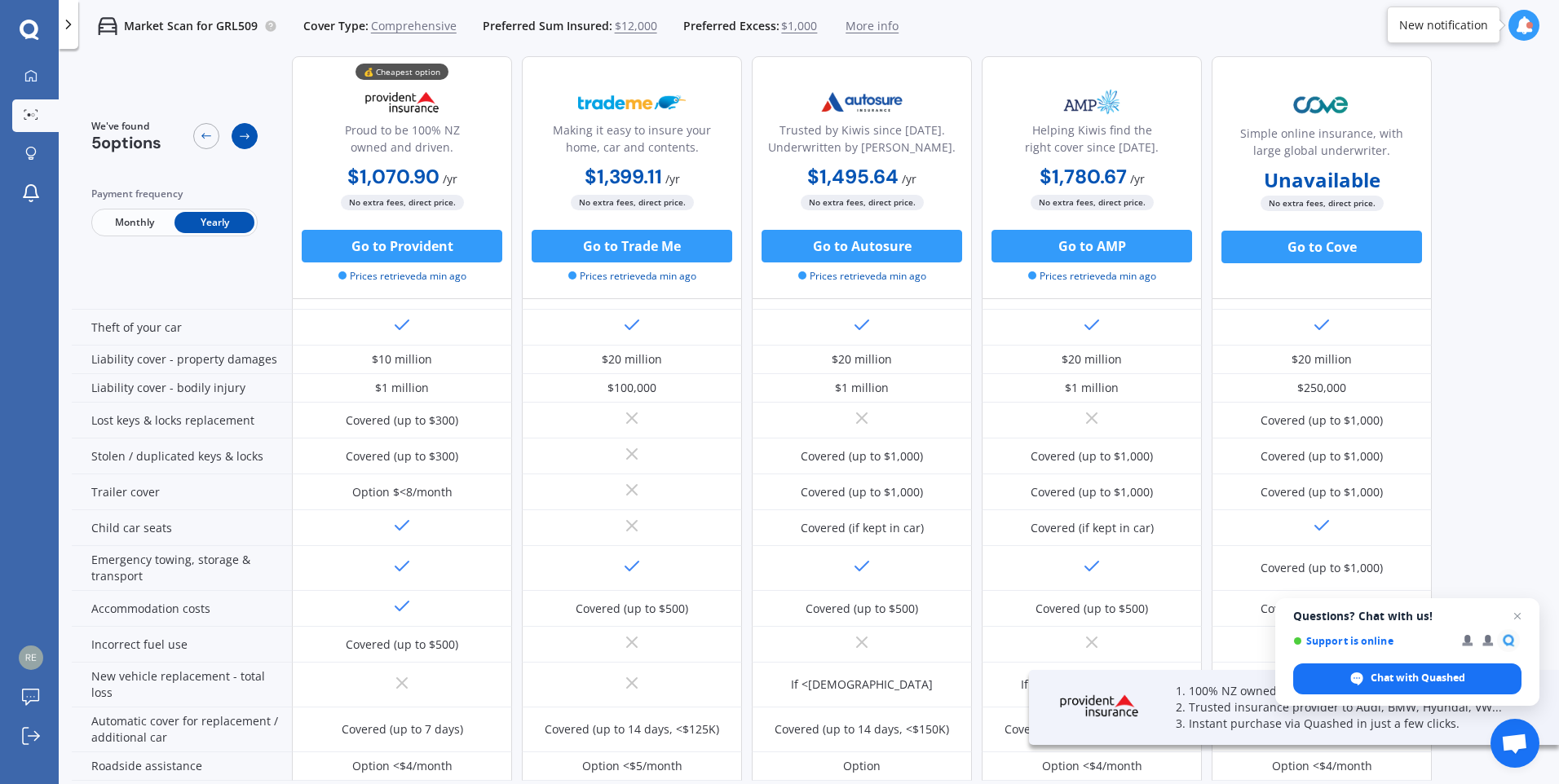
click at [244, 144] on div at bounding box center [244, 135] width 26 height 26
click at [215, 138] on div at bounding box center [206, 135] width 26 height 26
click at [245, 138] on icon at bounding box center [244, 135] width 13 height 13
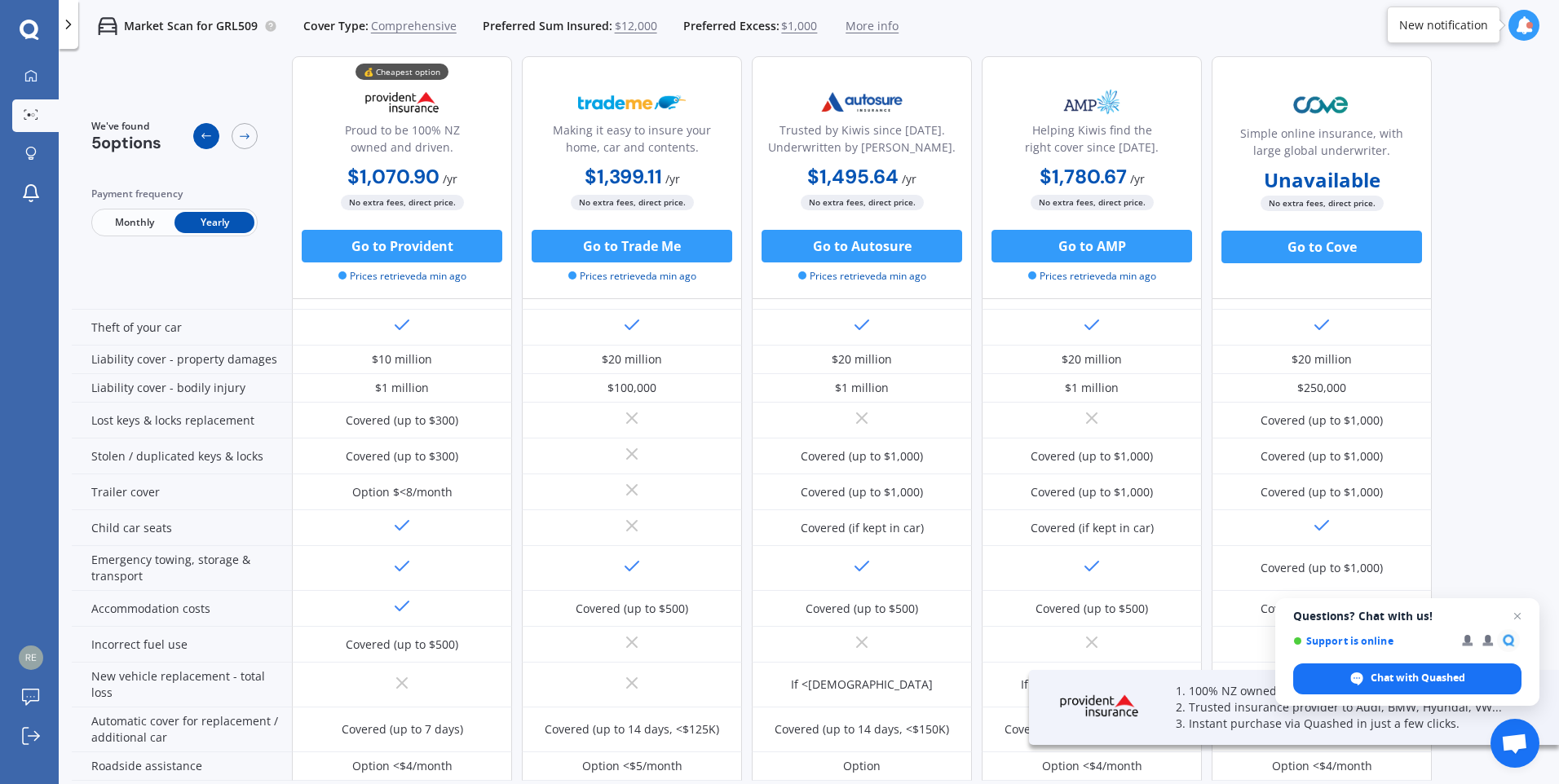
drag, startPoint x: 245, startPoint y: 138, endPoint x: 218, endPoint y: 138, distance: 27.0
click at [218, 138] on div at bounding box center [206, 135] width 26 height 26
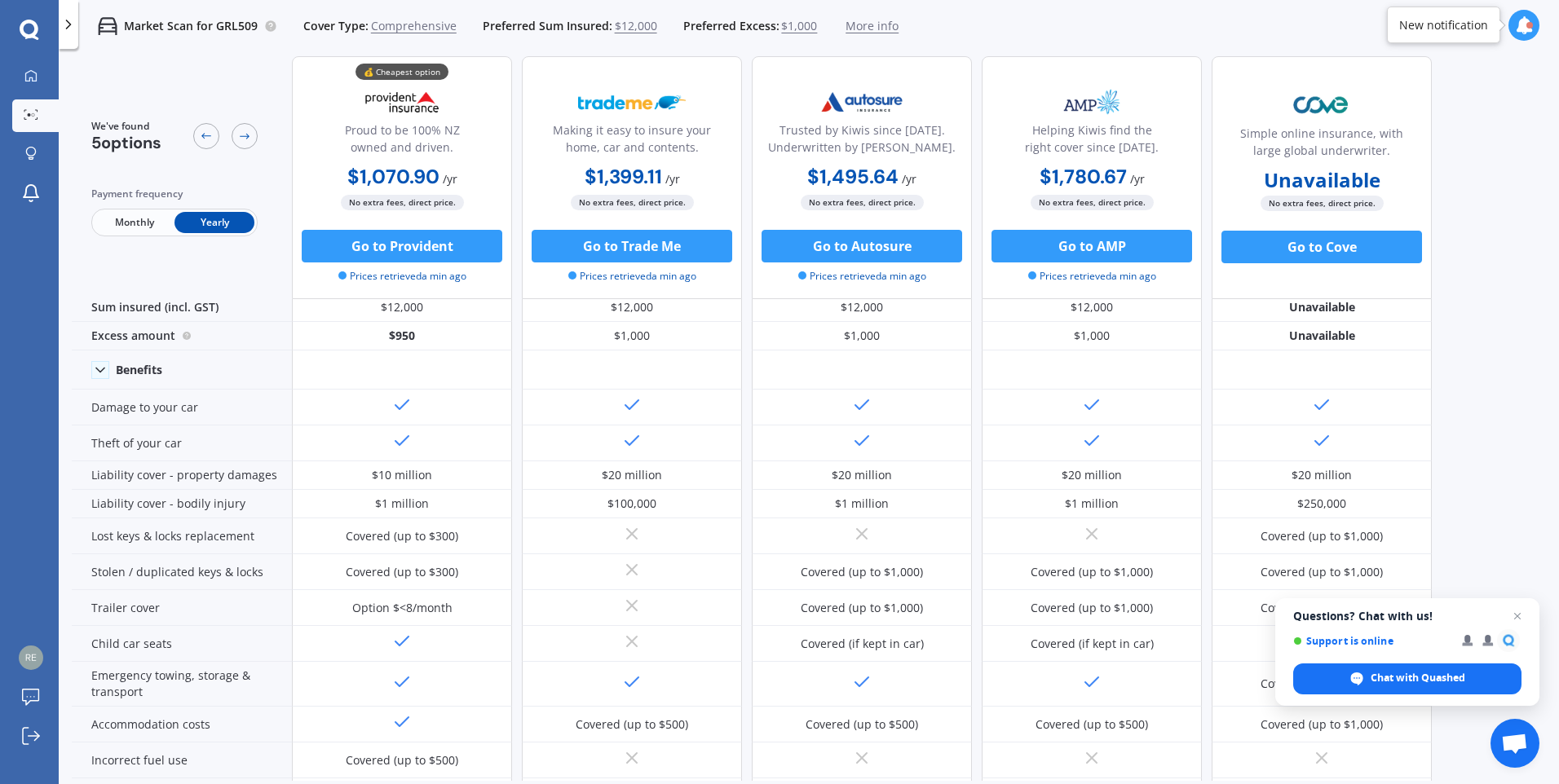
scroll to position [0, 0]
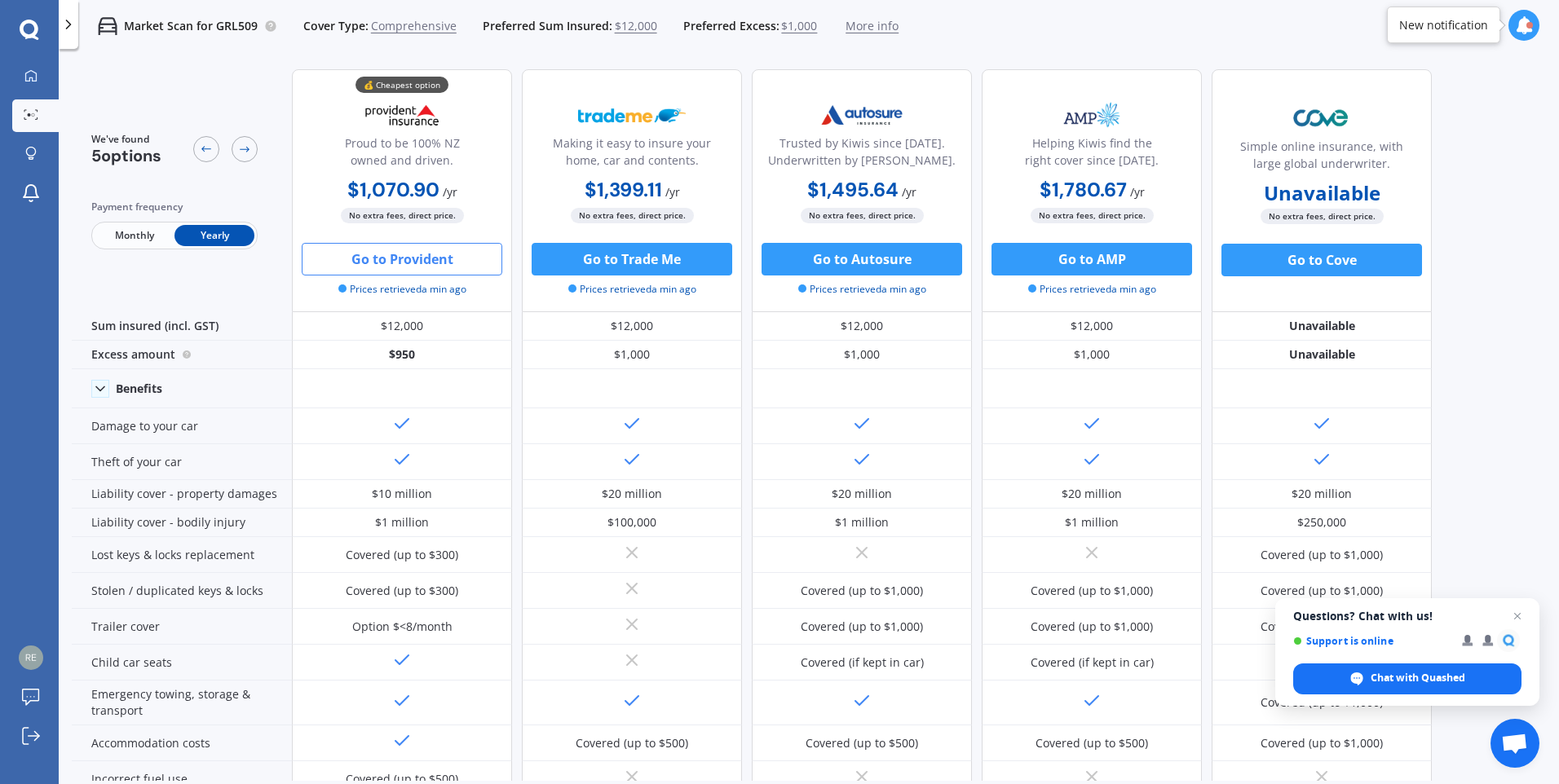
drag, startPoint x: 397, startPoint y: 264, endPoint x: 346, endPoint y: 262, distance: 51.0
click at [346, 262] on button "Go to Provident" at bounding box center [402, 259] width 201 height 32
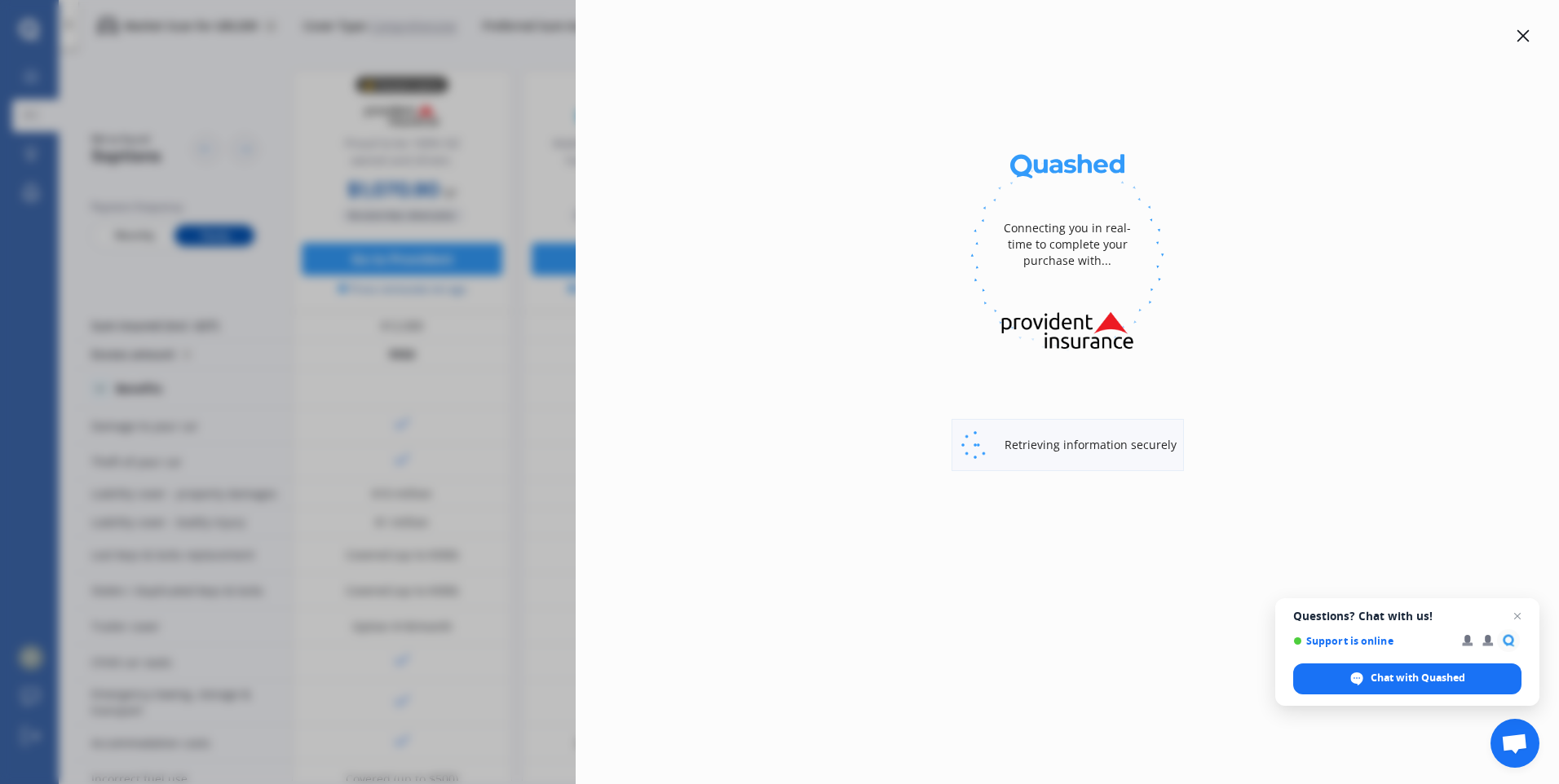
select select "full"
select select "3/2 Spriggs Crescent, Greenmeadows, Napier 4112"
select select "BMW"
select select "328"
select select "NO"
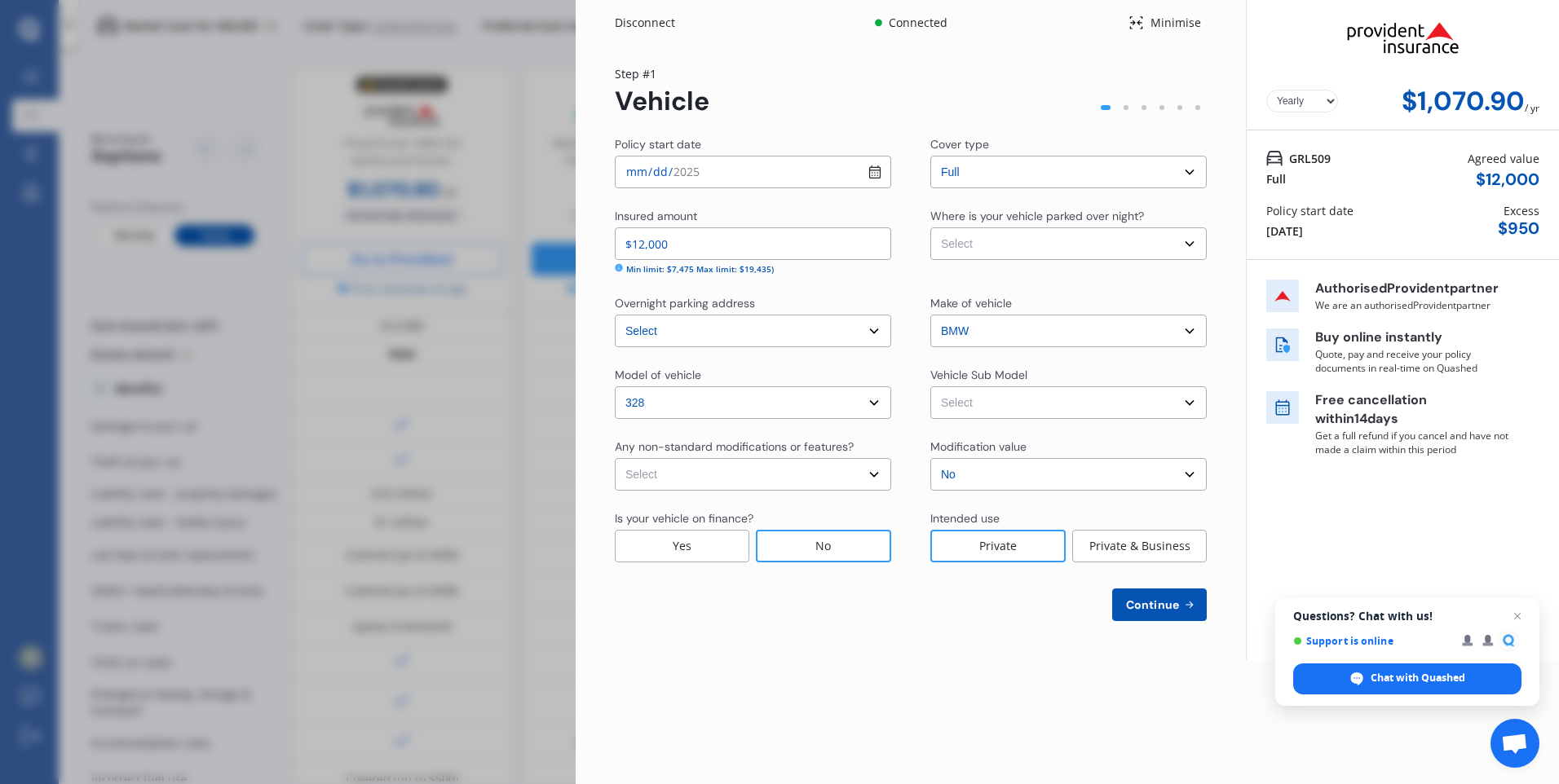
click at [539, 186] on div "Disconnect Connected Minimise Yearly Monthly $1,070.90 / yr Step # 1 Vehicle Po…" at bounding box center [779, 392] width 1559 height 784
click at [1520, 613] on span "Open chat" at bounding box center [1518, 616] width 21 height 21
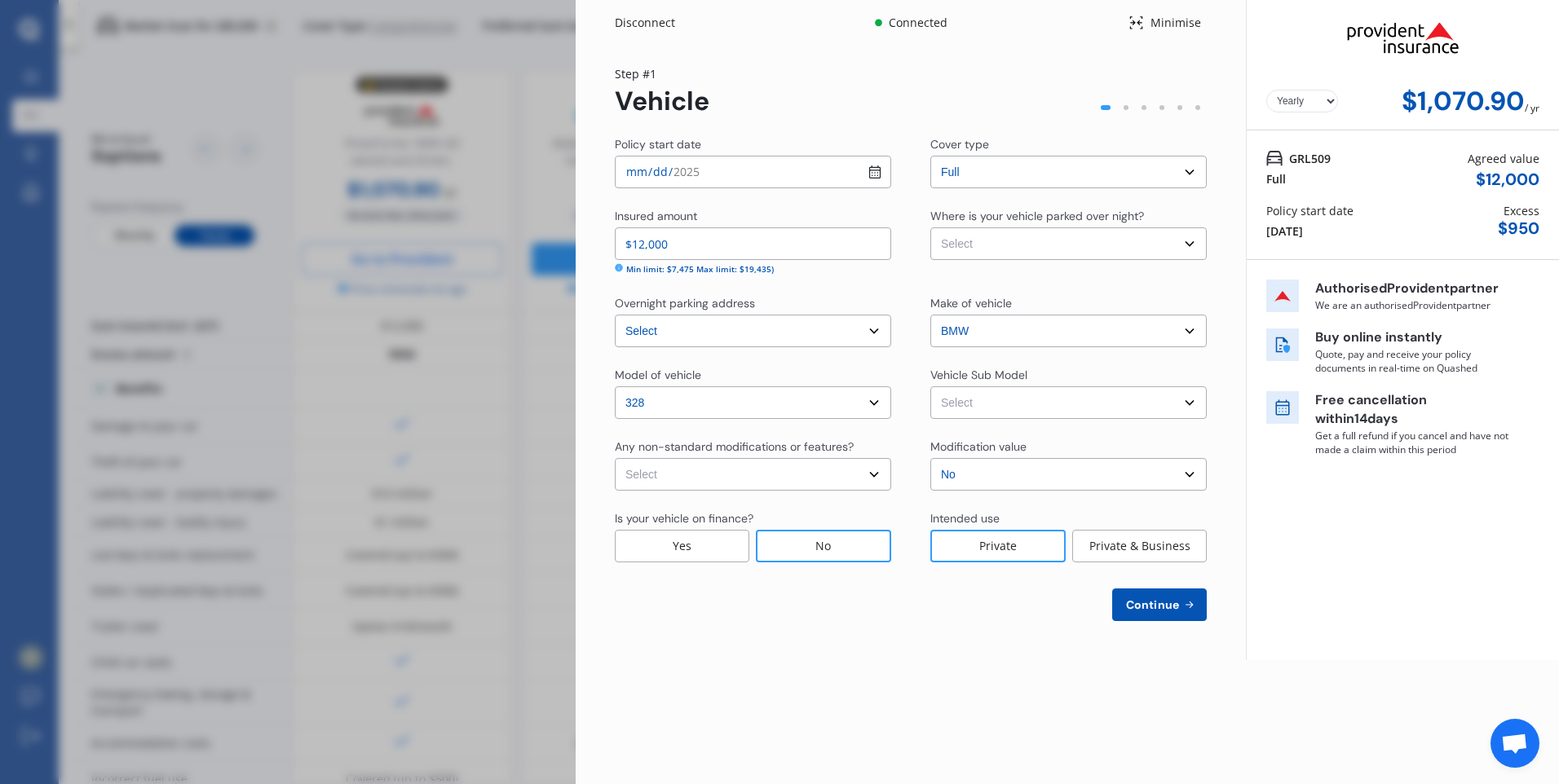
click at [236, 290] on div "Disconnect Connected Minimise Yearly Monthly $1,070.90 / yr Step # 1 Vehicle Po…" at bounding box center [779, 392] width 1559 height 784
click at [1135, 31] on icon at bounding box center [1135, 23] width 15 height 20
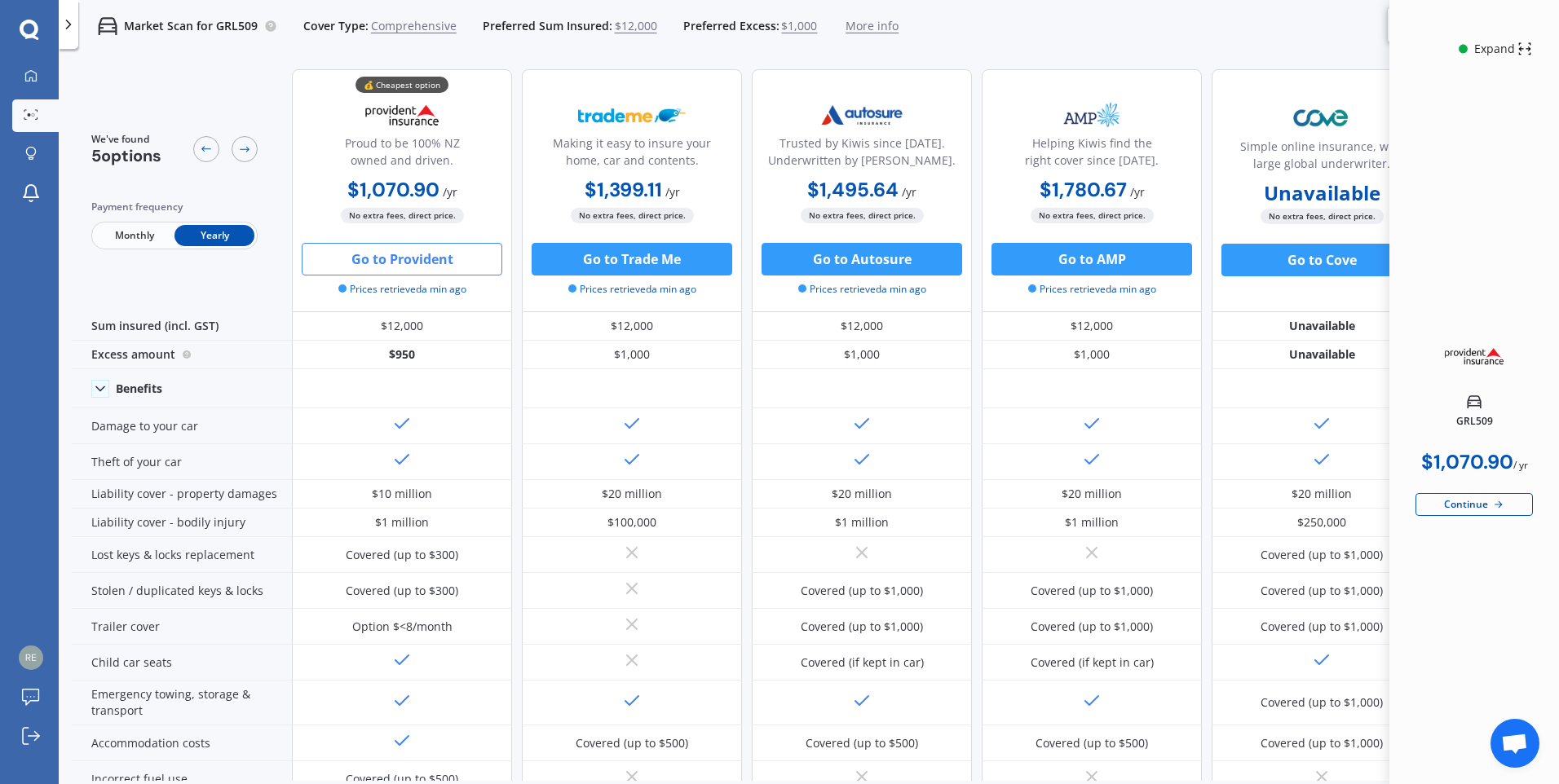
click at [1485, 506] on div "Continue" at bounding box center [1474, 504] width 118 height 22
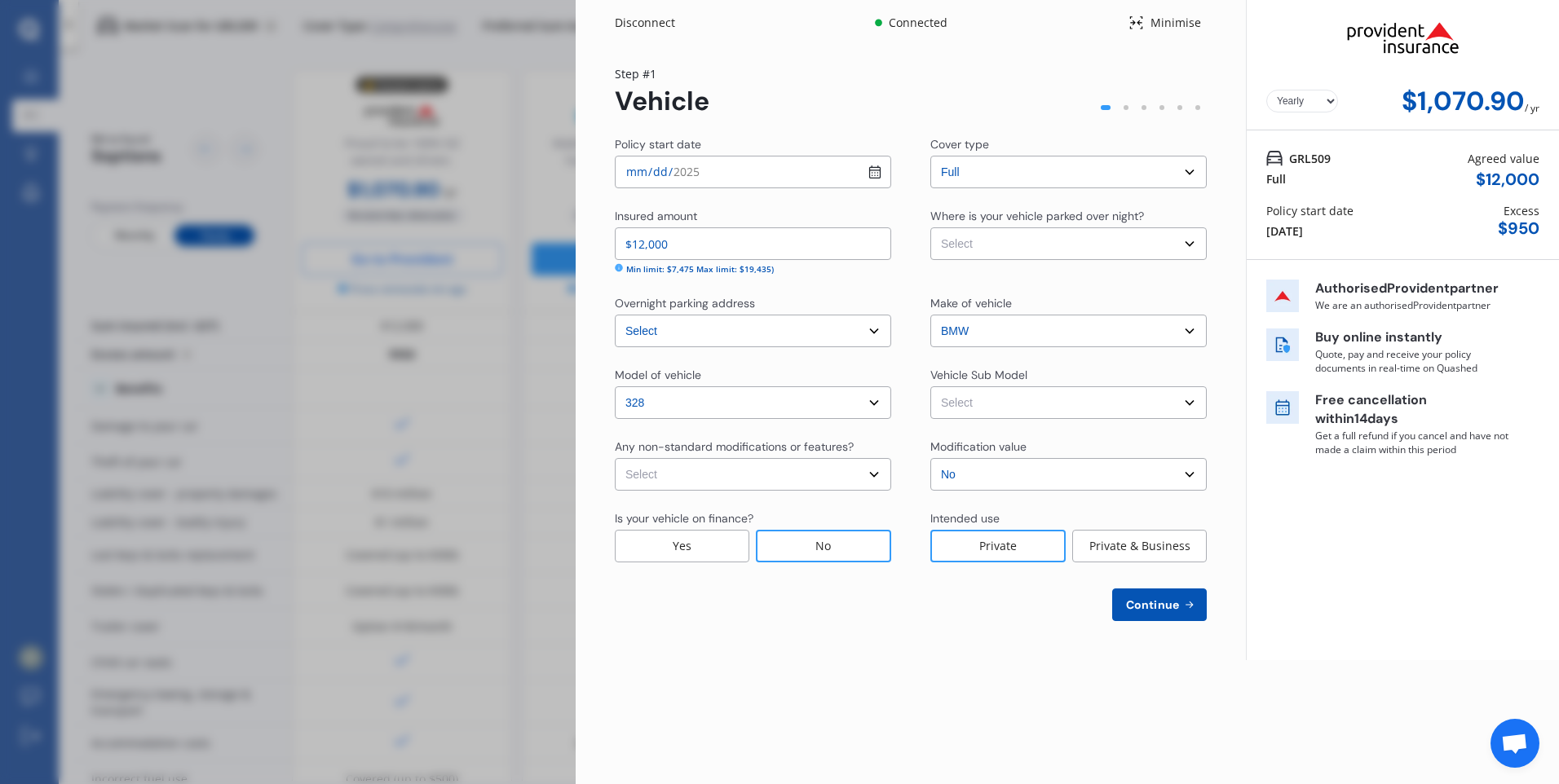
click at [1029, 241] on select "Select Garage (fully enclosed) Off Street Parking Other" at bounding box center [1069, 243] width 276 height 32
select select "OFF-STREET"
click at [931, 227] on select "Select Garage (fully enclosed) Off Street Parking Other" at bounding box center [1069, 243] width 276 height 32
click at [1018, 404] on select "Select 328i F30 Sedan 4dr Spts Auto 8sp 2.0T MY13" at bounding box center [1069, 403] width 276 height 32
select select "NZVBMW_2013AEMV"
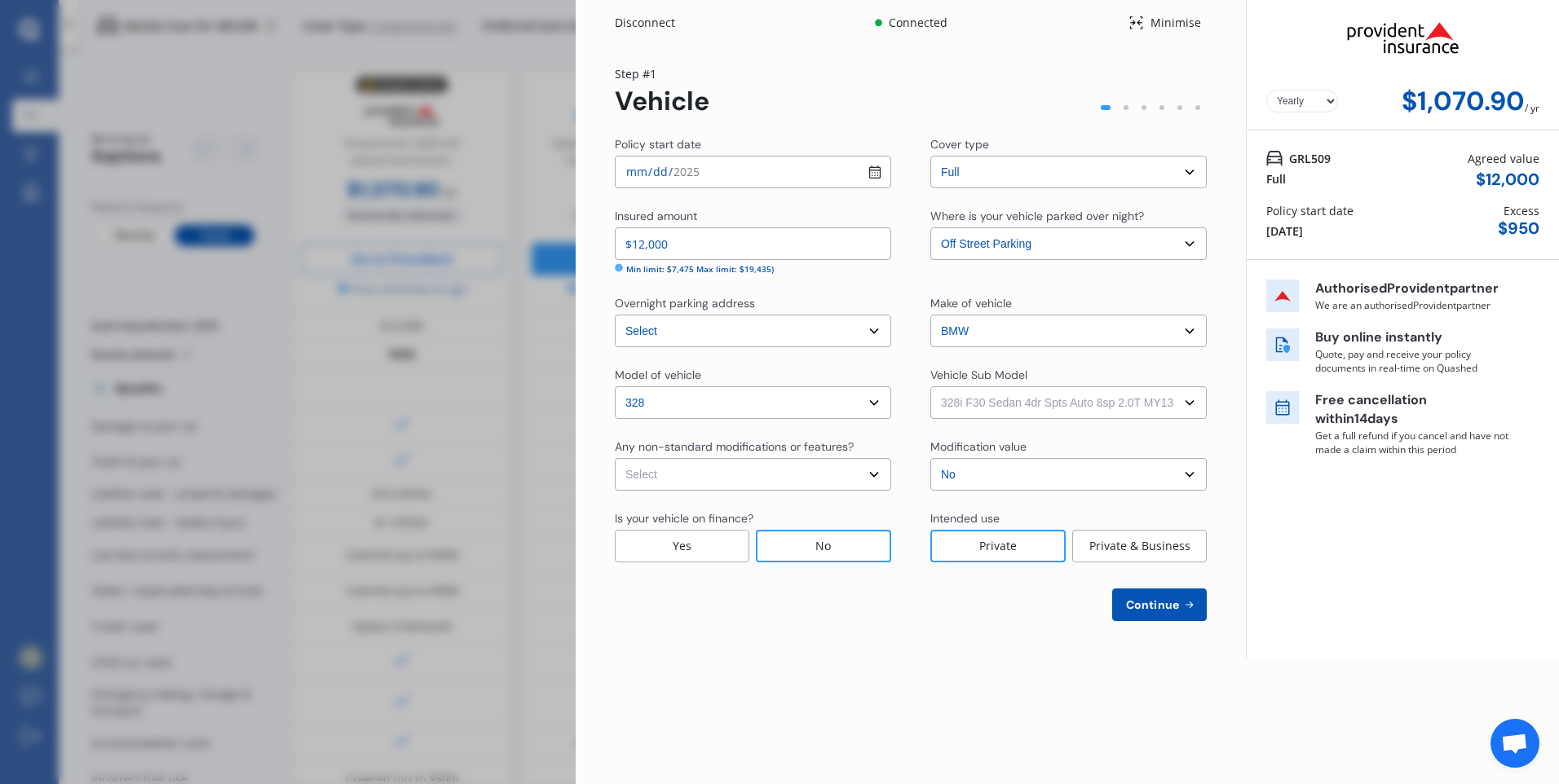
click at [931, 387] on select "Select 328i F30 Sedan 4dr Spts Auto 8sp 2.0T MY13" at bounding box center [1069, 403] width 276 height 32
click at [843, 489] on select "Select None Nitrous Oxide System(NOS) Roll Cage Full Racing Harness" at bounding box center [753, 475] width 276 height 32
select select "none"
click at [615, 458] on select "Select None Nitrous Oxide System(NOS) Roll Cage Full Racing Harness" at bounding box center [753, 475] width 276 height 32
click at [1003, 472] on select "Select No Up to $4000 Up to $6000 Greater than $6000" at bounding box center [1069, 475] width 276 height 32
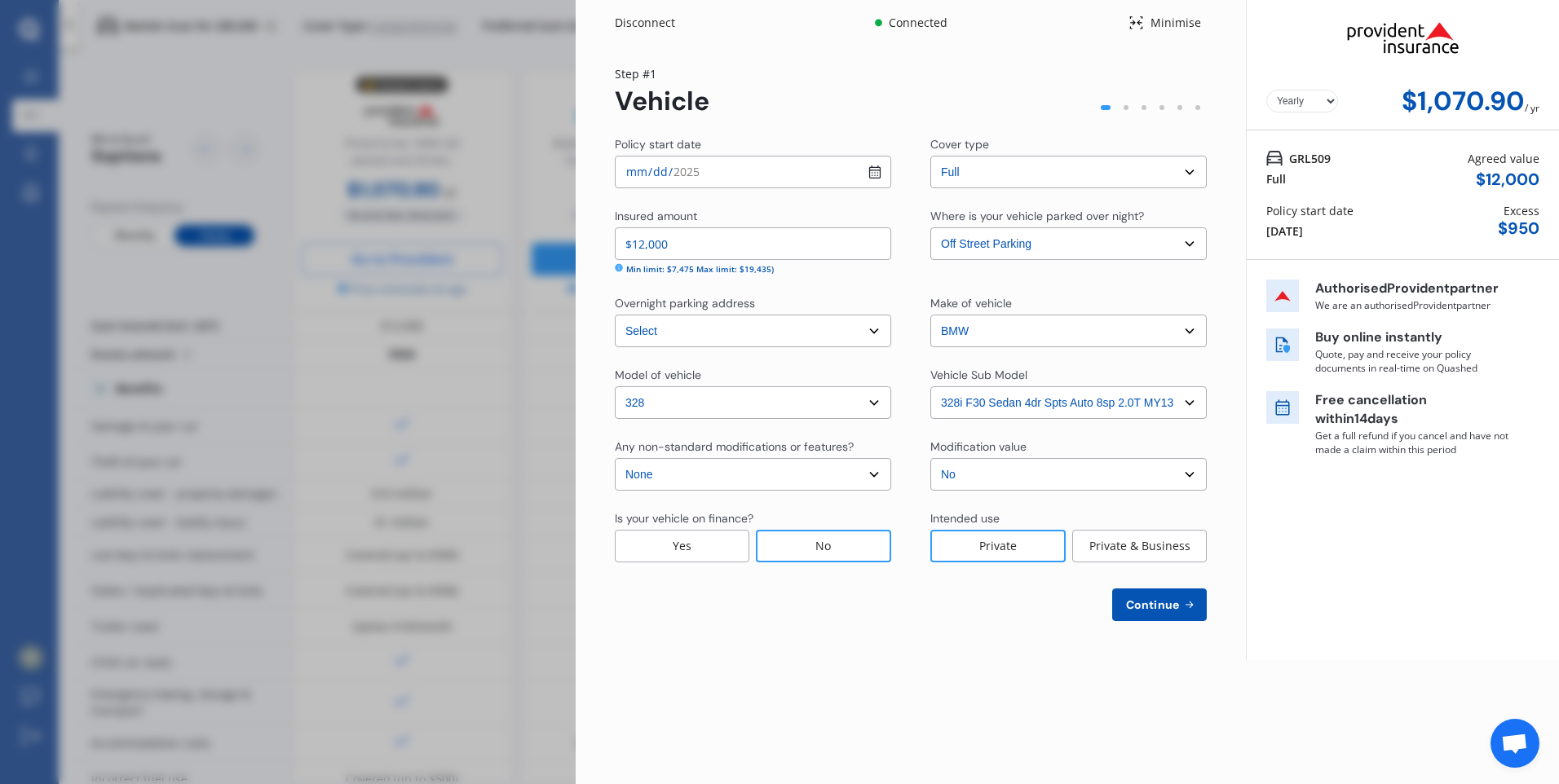
click at [931, 458] on select "Select No Up to $4000 Up to $6000 Greater than $6000" at bounding box center [1069, 475] width 276 height 32
click at [1151, 602] on span "Continue" at bounding box center [1152, 605] width 59 height 13
select select "27"
select select "03"
select select "2005"
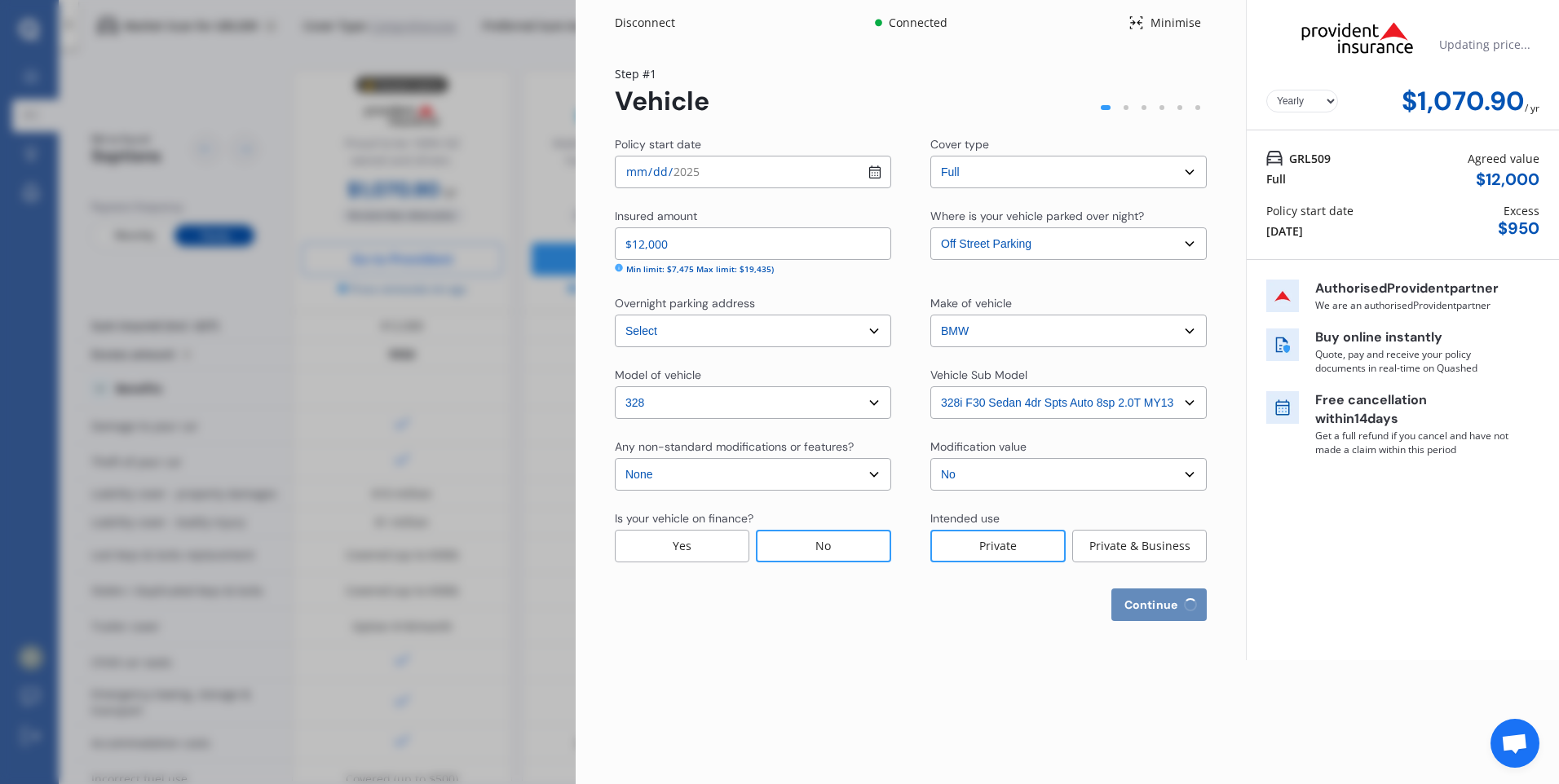
select select "NZ_FULL"
select select "0"
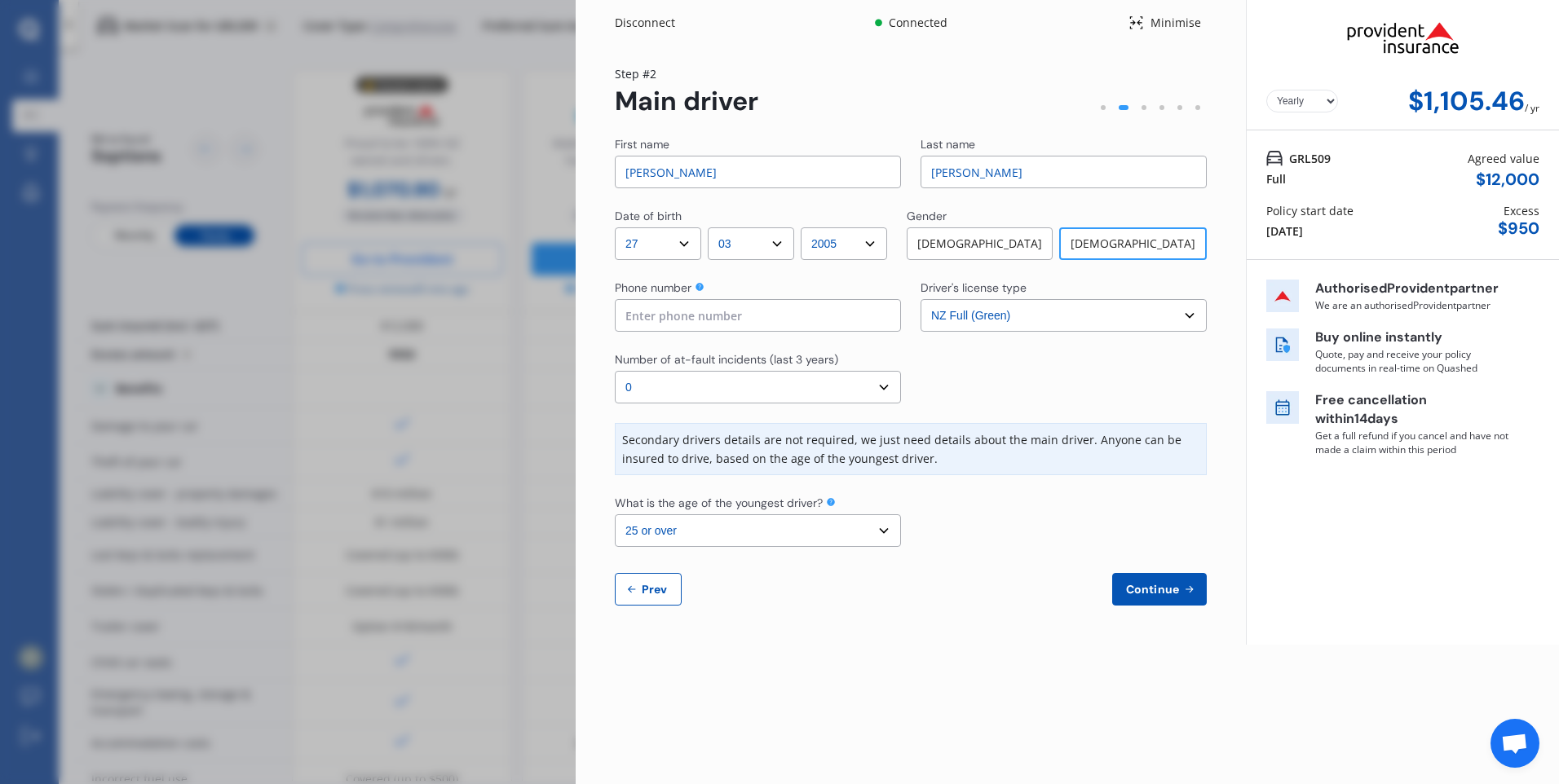
click at [845, 530] on select "Select the age of the youngest driver. 16 17 18 19 20 21 22 23 24 25 or over" at bounding box center [758, 530] width 286 height 32
select select "20"
click at [615, 514] on select "Select the age of the youngest driver. 16 17 18 19 20 21 22 23 24 25 or over" at bounding box center [758, 530] width 286 height 32
click at [1164, 588] on span "Continue" at bounding box center [1152, 589] width 59 height 13
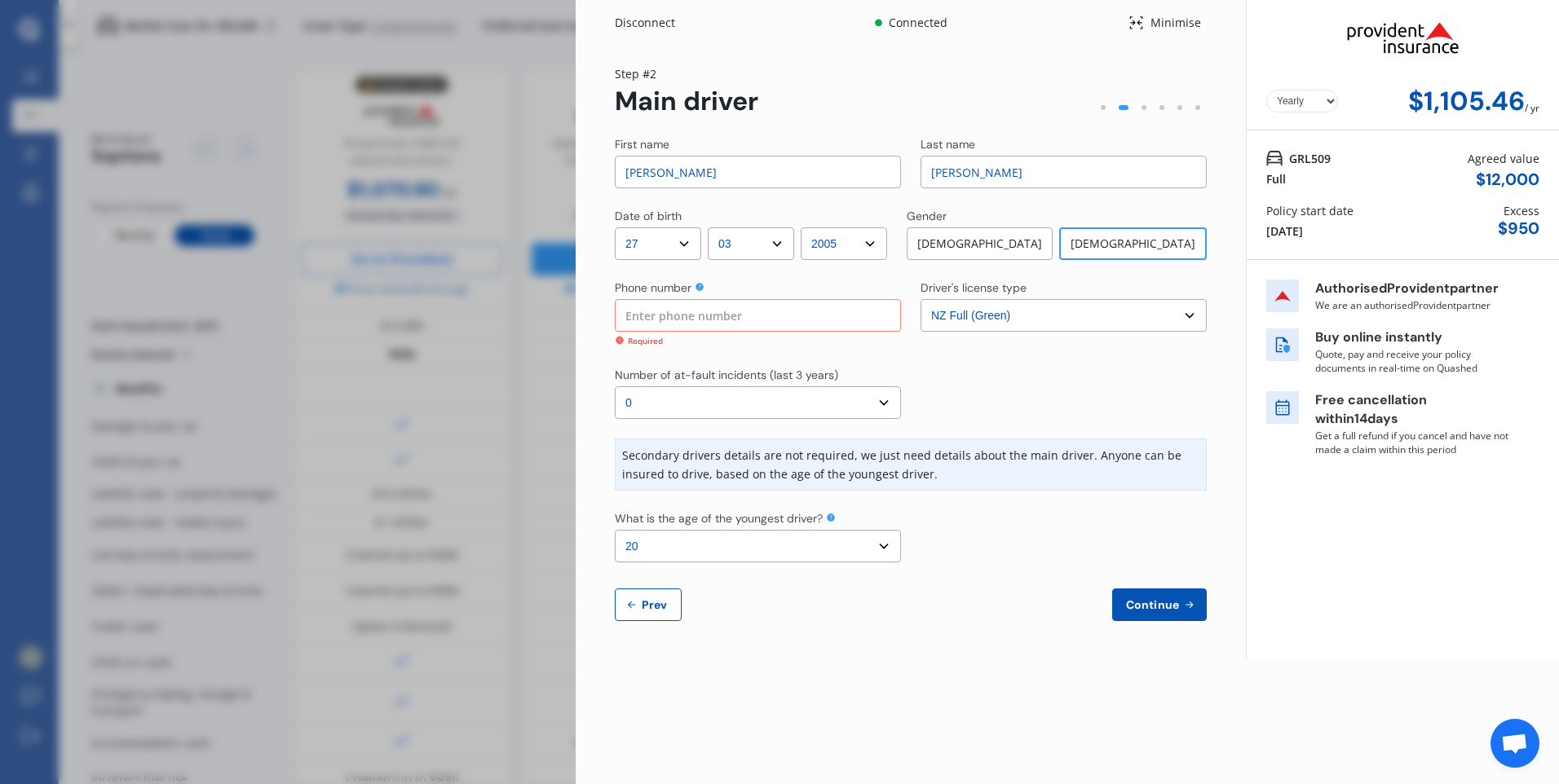
click at [807, 316] on input at bounding box center [758, 315] width 286 height 32
type input "0224069198"
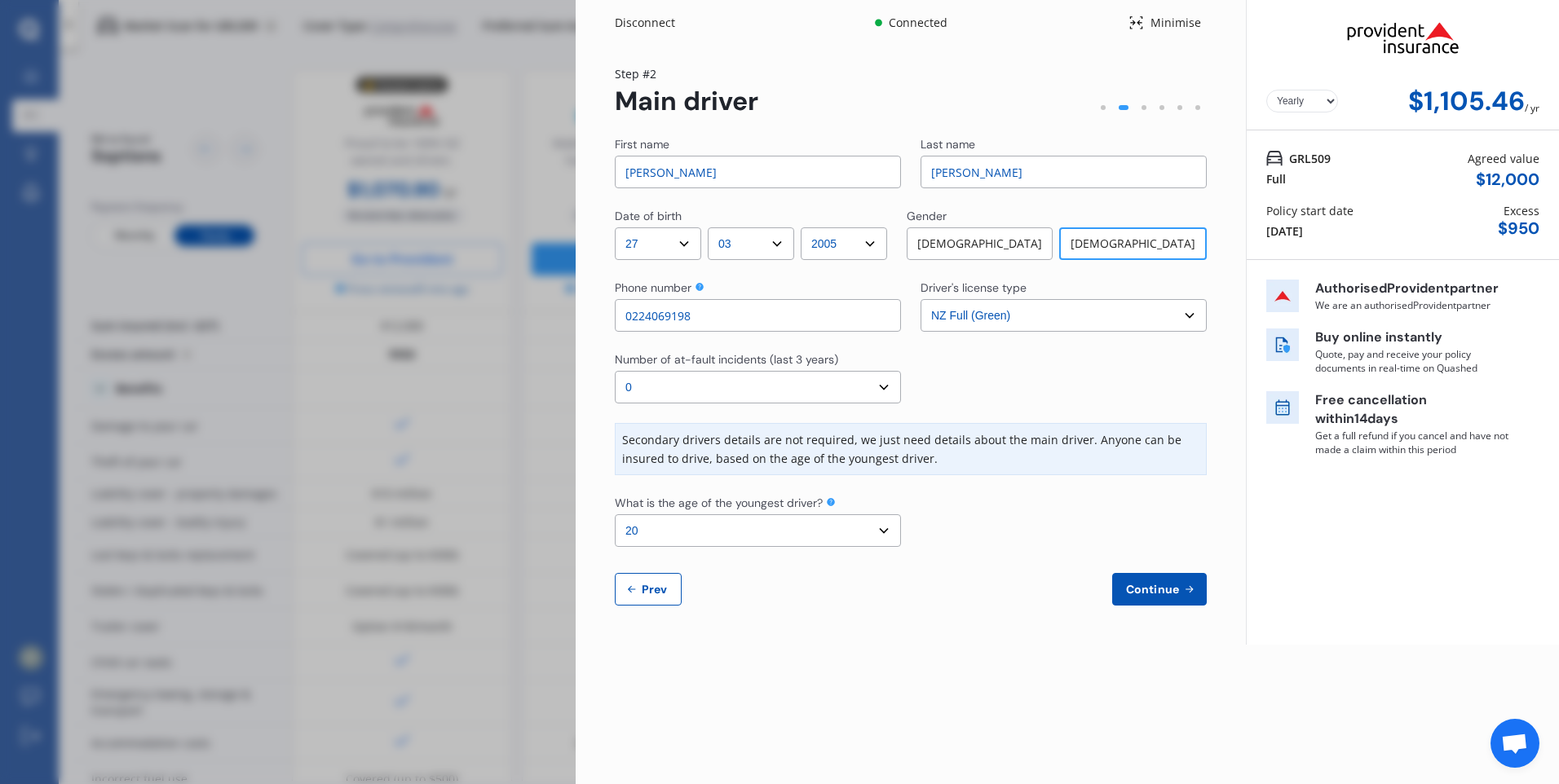
click at [1143, 570] on div "First name Rebecca Last name Ellis Date of birth DD 01 02 03 04 05 06 07 08 09 …" at bounding box center [911, 370] width 592 height 469
click at [1144, 578] on button "Continue" at bounding box center [1159, 589] width 94 height 32
